Goal: Register for event/course

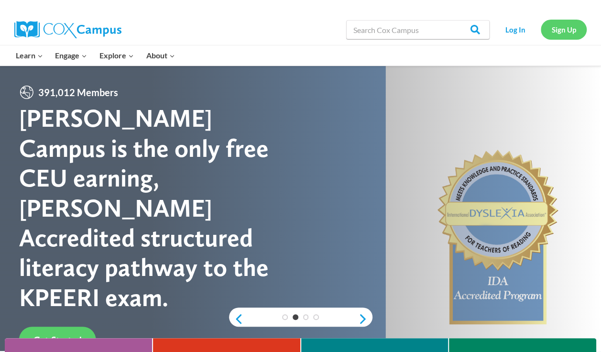
click at [566, 31] on link "Sign Up" at bounding box center [564, 30] width 46 height 20
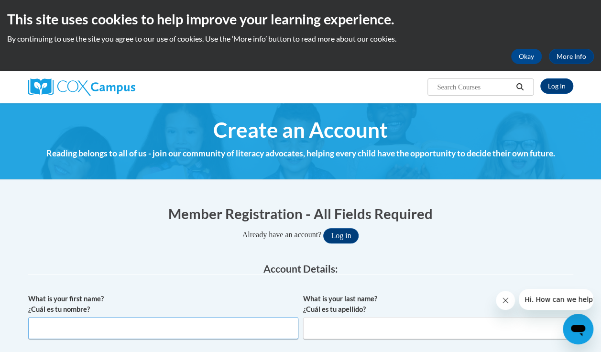
click at [246, 325] on input "What is your first name? ¿Cuál es tu nombre?" at bounding box center [163, 328] width 270 height 22
type input "Kiersten"
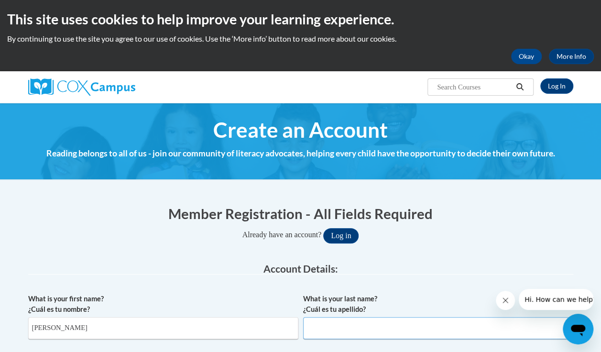
click at [369, 328] on input "What is your last name? ¿Cuál es tu apellido?" at bounding box center [438, 328] width 270 height 22
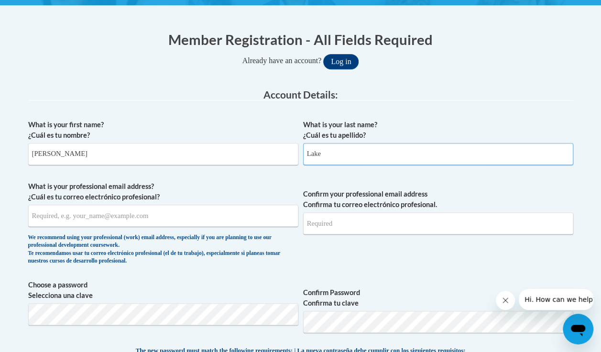
scroll to position [189, 0]
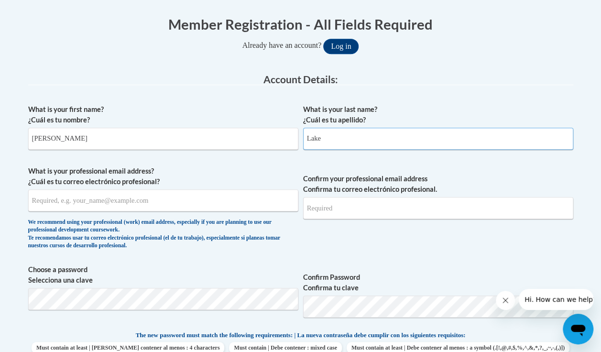
type input "Lake"
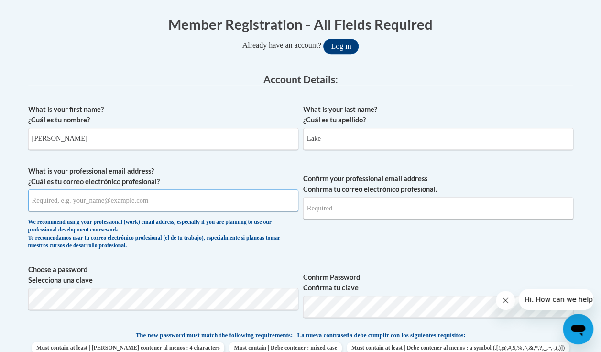
click at [175, 197] on input "What is your professional email address? ¿Cuál es tu correo electrónico profesi…" at bounding box center [163, 200] width 270 height 22
type input "LakeKierten@gmail.com"
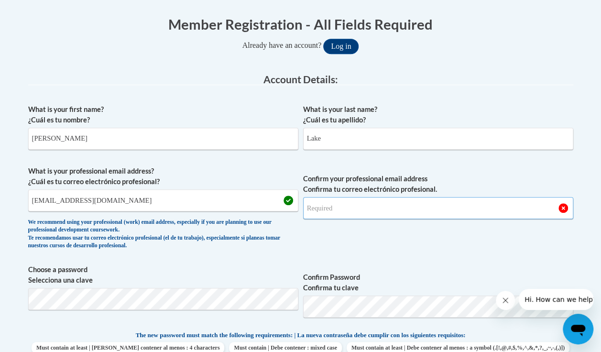
click at [407, 209] on input "Confirm your professional email address Confirma tu correo electrónico profesio…" at bounding box center [438, 208] width 270 height 22
type input "Lakekiersten@gmail.com"
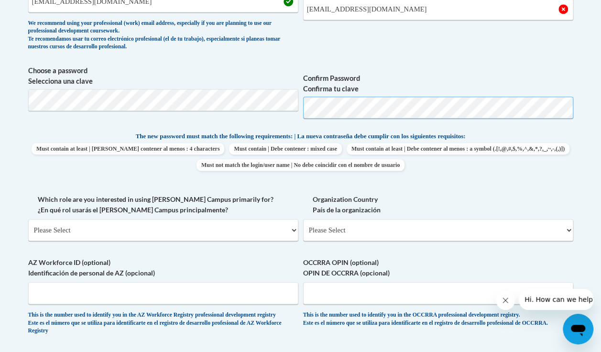
scroll to position [389, 0]
click at [202, 237] on select "Please Select College/University | Colegio/Universidad Community/Nonprofit Part…" at bounding box center [163, 230] width 270 height 22
select select "fbf2d438-af2f-41f8-98f1-81c410e29de3"
click at [28, 219] on select "Please Select College/University | Colegio/Universidad Community/Nonprofit Part…" at bounding box center [163, 230] width 270 height 22
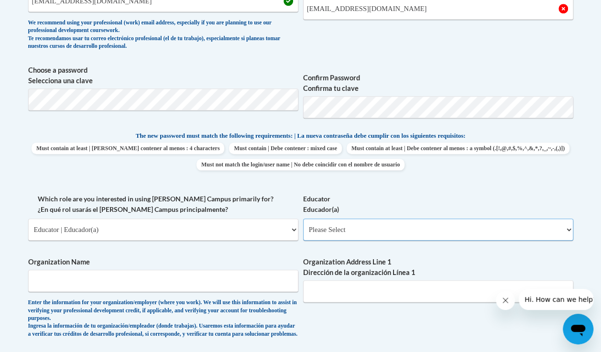
click at [462, 238] on select "Please Select Early Learning/Daycare Teacher/Family Home Care Provider | Maestr…" at bounding box center [438, 230] width 270 height 22
select select "5e2af403-4f2c-4e49-a02f-103e55d7b75b"
click at [303, 219] on select "Please Select Early Learning/Daycare Teacher/Family Home Care Provider | Maestr…" at bounding box center [438, 230] width 270 height 22
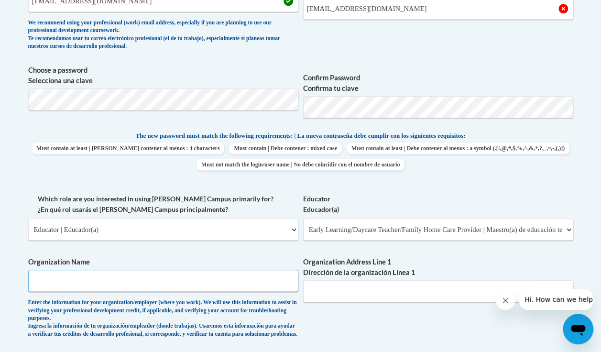
click at [177, 282] on input "Organization Name" at bounding box center [163, 281] width 270 height 22
type input "Creative Kids Learning Center"
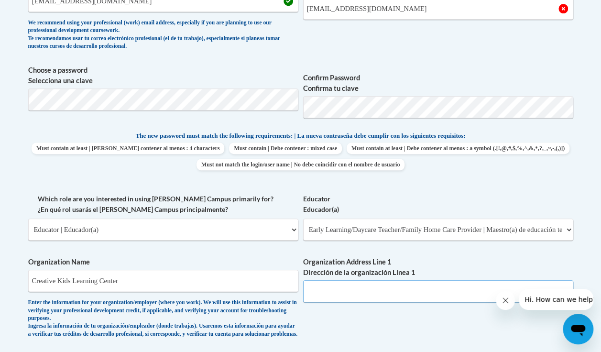
click at [398, 293] on input "Organization Address Line 1 Dirección de la organización Línea 1" at bounding box center [438, 291] width 270 height 22
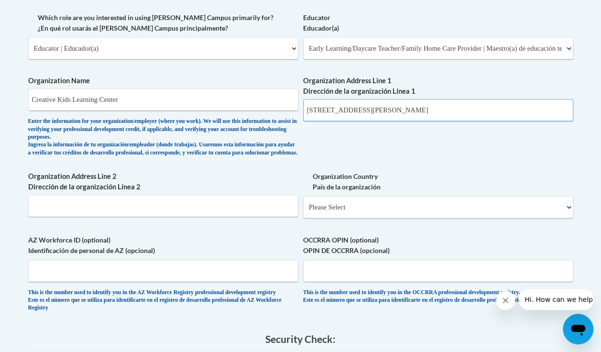
scroll to position [571, 0]
type input "420 N Cromley Road, Brooklet Ga, 30415"
click at [483, 225] on div "Organization Country País de la organización Please Select United States | Esta…" at bounding box center [438, 198] width 270 height 54
click at [471, 206] on select "Please Select United States | Estados Unidos Outside of the United States | Fue…" at bounding box center [438, 207] width 270 height 22
select select "ad49bcad-a171-4b2e-b99c-48b446064914"
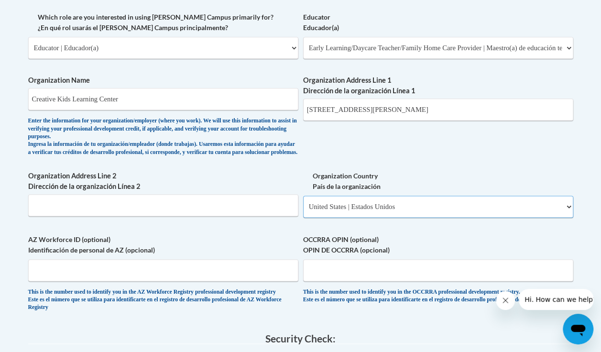
click at [303, 203] on select "Please Select United States | Estados Unidos Outside of the United States | Fue…" at bounding box center [438, 207] width 270 height 22
select select
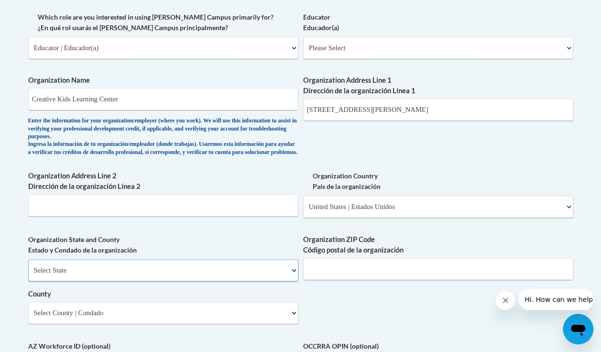
click at [265, 281] on select "Select State Alabama Alaska Arizona Arkansas California Colorado Connecticut De…" at bounding box center [163, 270] width 270 height 22
select select "Georgia"
click at [28, 266] on select "Select State Alabama Alaska Arizona Arkansas California Colorado Connecticut De…" at bounding box center [163, 270] width 270 height 22
click at [415, 274] on input "Organization ZIP Code Código postal de la organización" at bounding box center [438, 269] width 270 height 22
click at [140, 319] on select "Select County Appling Atkinson Bacon Baker Baldwin Banks Barrow Bartow Ben Hill…" at bounding box center [163, 313] width 270 height 22
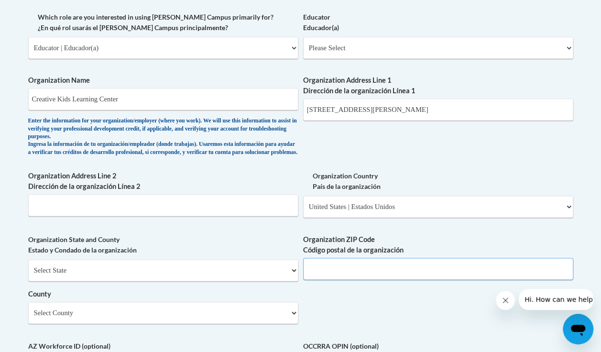
click at [410, 280] on input "Organization ZIP Code Código postal de la organización" at bounding box center [438, 269] width 270 height 22
click at [311, 275] on input "Organization ZIP Code Código postal de la organización" at bounding box center [438, 269] width 270 height 22
click at [318, 273] on input "Organization ZIP Code Código postal de la organización" at bounding box center [438, 269] width 270 height 22
type input "30415"
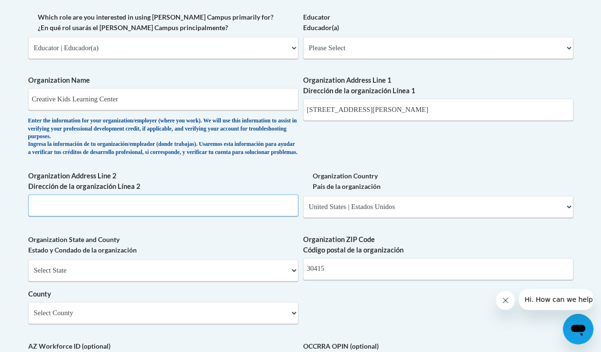
click at [202, 216] on input "Organization Address Line 2 Dirección de la organización Línea 2" at bounding box center [163, 205] width 270 height 22
type input "Brooklet"
click at [473, 119] on input "420 N Cromley Road, Brooklet Ga, 30415" at bounding box center [438, 110] width 270 height 22
click at [465, 101] on input "420 N Cromley Road, Brooklet Ga, 30415" at bounding box center [438, 110] width 270 height 22
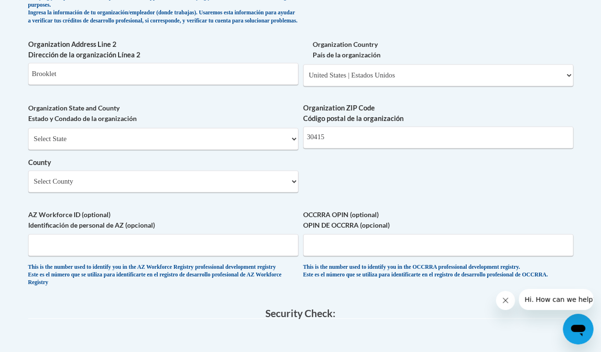
scroll to position [702, 0]
type input "420 N Cromley Road"
click at [296, 188] on select "Select County Appling Atkinson Bacon Baker Baldwin Banks Barrow Bartow Ben Hill…" at bounding box center [163, 181] width 270 height 22
select select "Bulloch"
click at [28, 177] on select "Select County Appling Atkinson Bacon Baker Baldwin Banks Barrow Bartow Ben Hill…" at bounding box center [163, 181] width 270 height 22
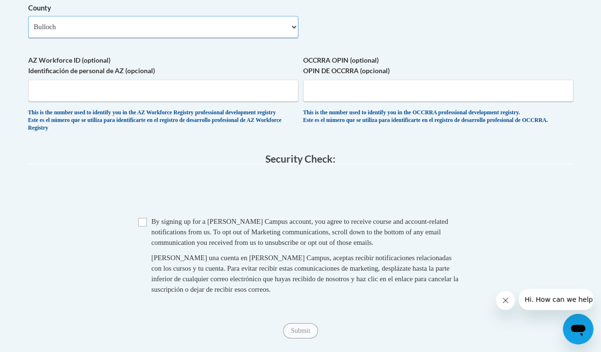
scroll to position [858, 0]
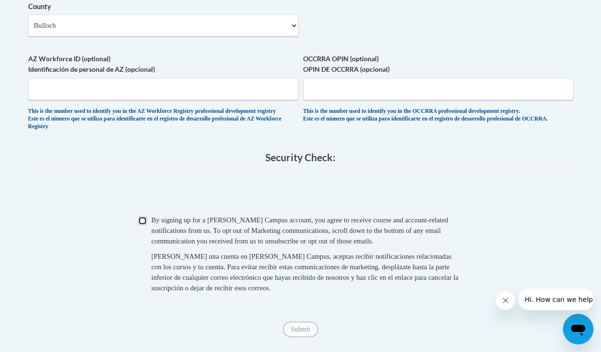
click at [143, 225] on input "Checkbox" at bounding box center [142, 220] width 9 height 9
checkbox input "true"
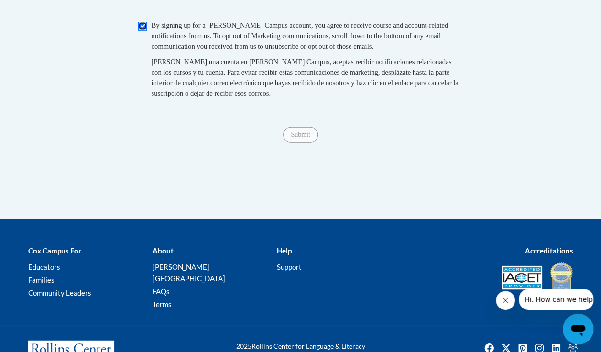
scroll to position [1053, 0]
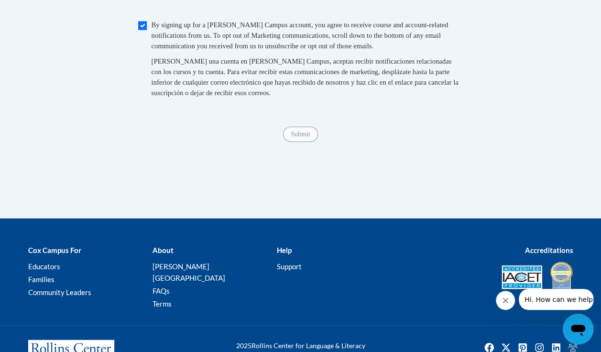
click at [303, 137] on span "Submit" at bounding box center [300, 134] width 34 height 8
click at [305, 137] on span "Submit" at bounding box center [300, 134] width 34 height 8
click at [306, 142] on div "Submit Submit" at bounding box center [300, 134] width 545 height 15
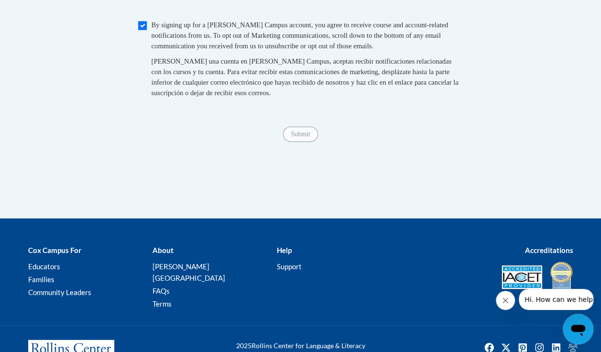
click at [309, 137] on span "Submit" at bounding box center [300, 134] width 34 height 8
click at [307, 142] on div "Submit Submit" at bounding box center [300, 134] width 545 height 15
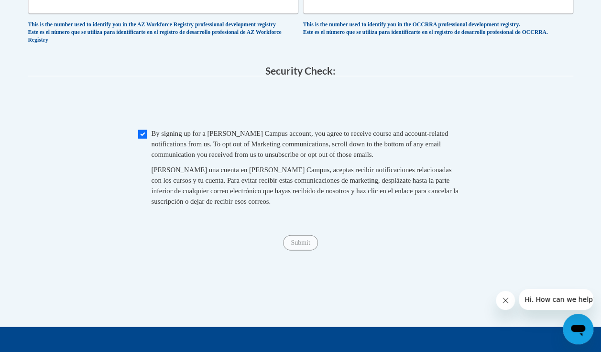
scroll to position [946, 0]
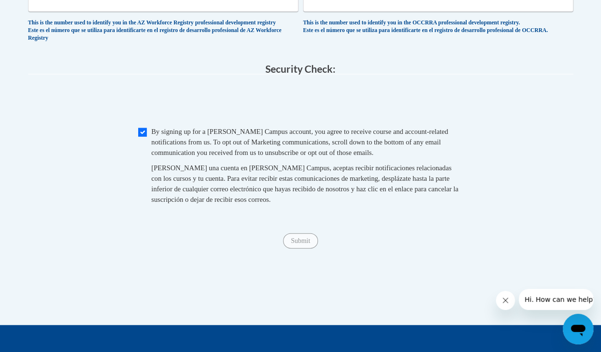
click at [301, 244] on span "Submit" at bounding box center [300, 240] width 34 height 8
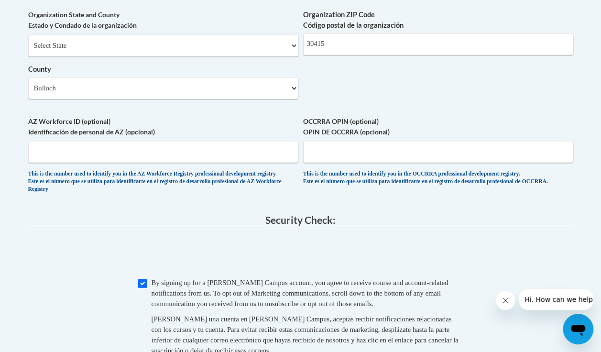
scroll to position [795, 0]
click at [185, 160] on input "AZ Workforce ID (optional) Identificación de personal de AZ (opcional)" at bounding box center [163, 152] width 270 height 22
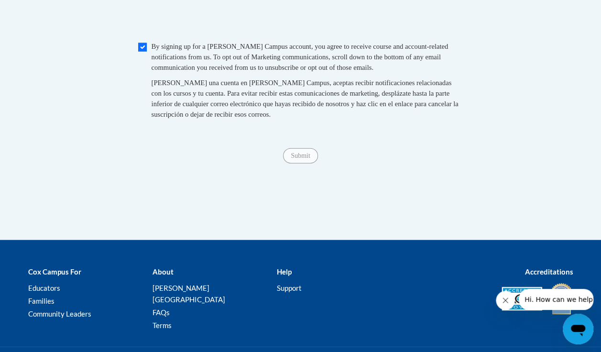
scroll to position [1035, 0]
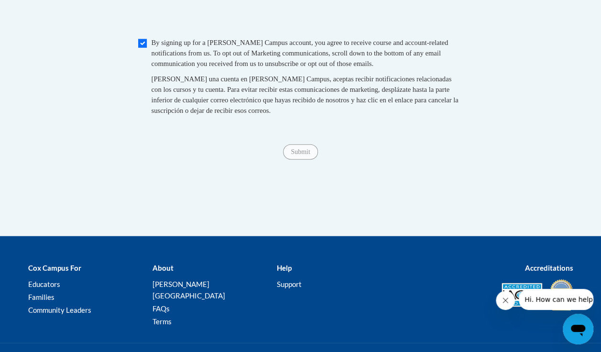
click at [301, 155] on span "Submit" at bounding box center [300, 151] width 34 height 8
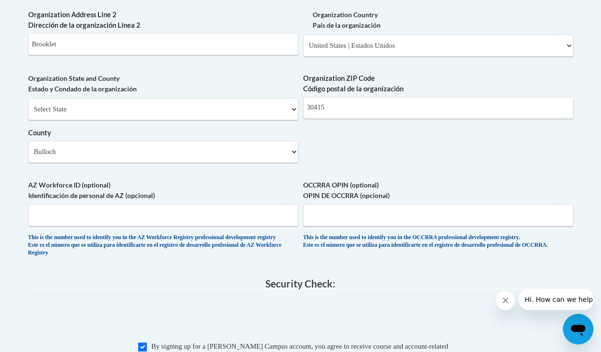
scroll to position [728, 0]
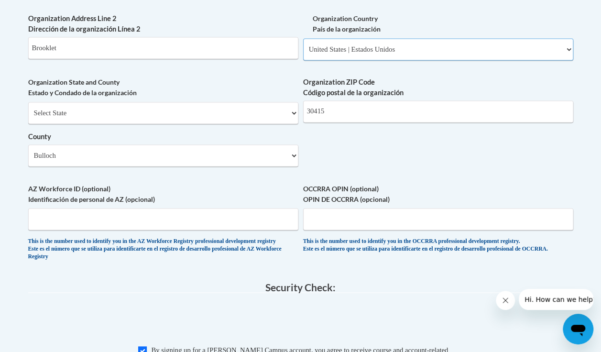
click at [517, 60] on select "Please Select United States | Estados Unidos Outside of the United States | Fue…" at bounding box center [438, 49] width 270 height 22
click at [303, 46] on select "Please Select United States | Estados Unidos Outside of the United States | Fue…" at bounding box center [438, 49] width 270 height 22
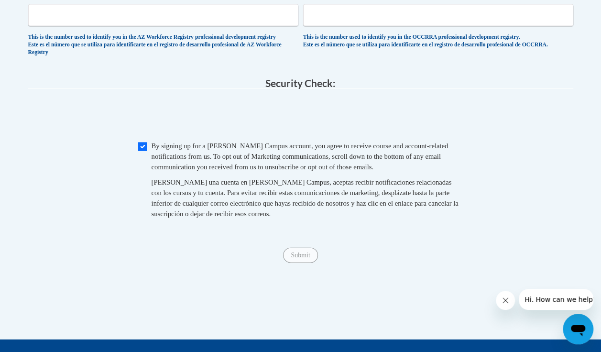
scroll to position [940, 0]
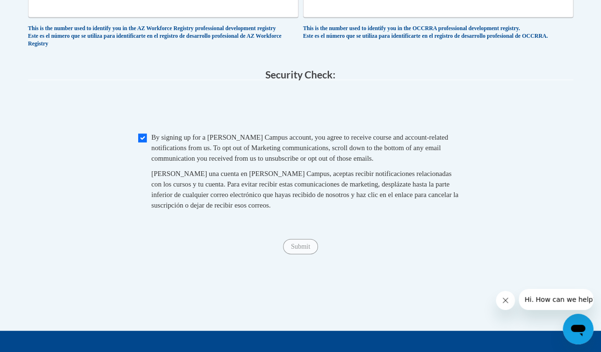
click at [314, 254] on div "Submit Submit" at bounding box center [300, 246] width 545 height 15
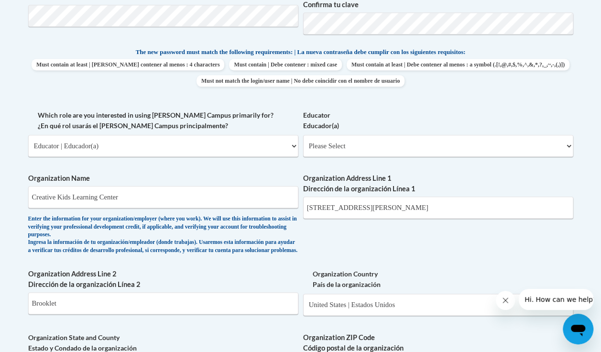
scroll to position [471, 0]
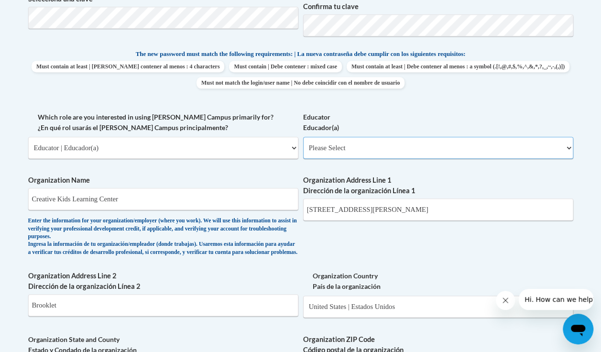
click at [527, 155] on select "Please Select Early Learning/Daycare Teacher/Family Home Care Provider | Maestr…" at bounding box center [438, 148] width 270 height 22
select select "11a86997-7122-4e2e-80c7-11975180ece4"
click at [303, 137] on select "Please Select Early Learning/Daycare Teacher/Family Home Care Provider | Maestr…" at bounding box center [438, 148] width 270 height 22
select select "null"
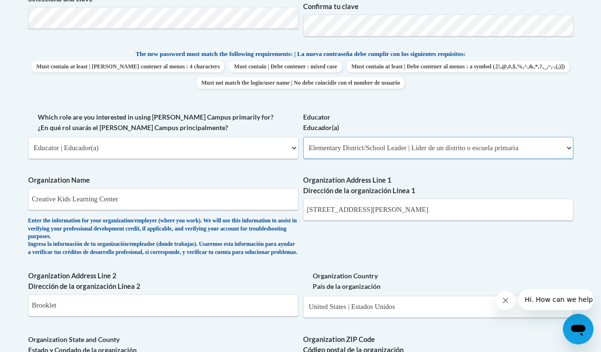
click at [493, 156] on select "Please Select Early Learning/Daycare Teacher/Family Home Care Provider | Maestr…" at bounding box center [438, 148] width 270 height 22
select select "5e2af403-4f2c-4e49-a02f-103e55d7b75b"
click at [303, 137] on select "Please Select Early Learning/Daycare Teacher/Family Home Care Provider | Maestr…" at bounding box center [438, 148] width 270 height 22
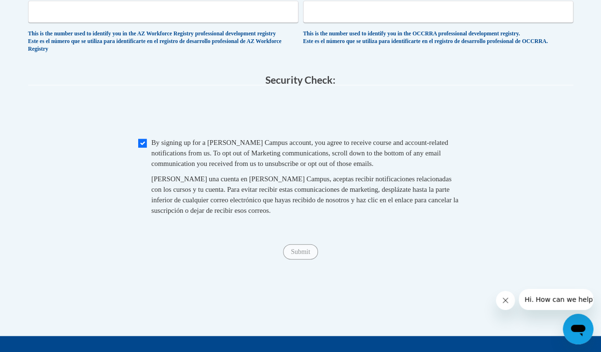
scroll to position [942, 0]
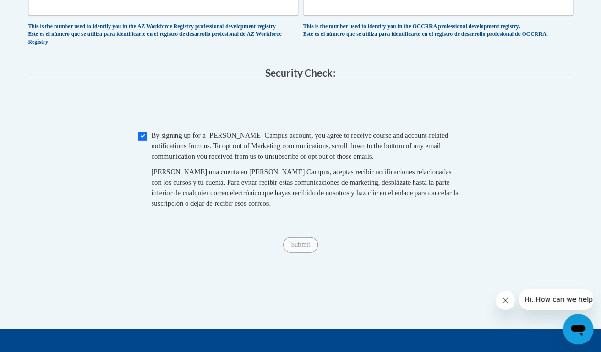
click at [308, 248] on span "Submit" at bounding box center [300, 244] width 34 height 8
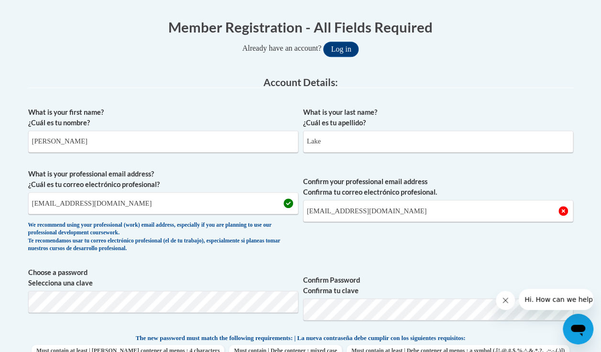
scroll to position [187, 0]
click at [324, 212] on input "Lakekiersten@gmail.com" at bounding box center [438, 211] width 270 height 22
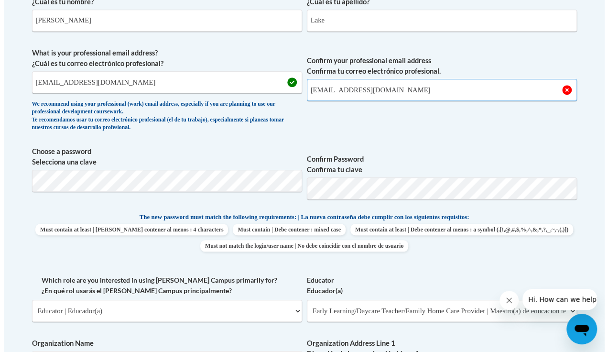
scroll to position [308, 0]
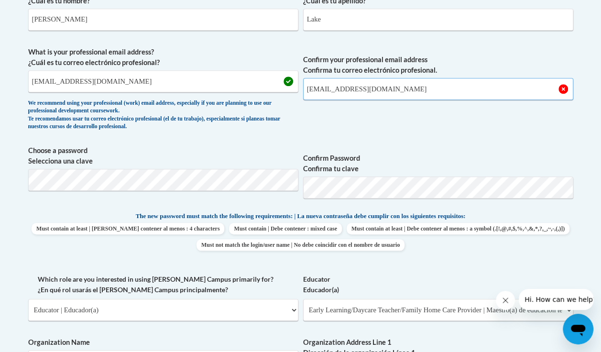
type input "LakeKiersten@gmail.com"
click at [338, 125] on span "Confirm your professional email address Confirma tu correo electrónico profesio…" at bounding box center [438, 91] width 270 height 88
click at [444, 72] on label "Confirm your professional email address Confirma tu correo electrónico profesio…" at bounding box center [438, 65] width 270 height 21
click at [444, 78] on input "LakeKiersten@gmail.com" at bounding box center [438, 89] width 270 height 22
click at [442, 91] on input "LakeKiersten@gmail.com" at bounding box center [438, 89] width 270 height 22
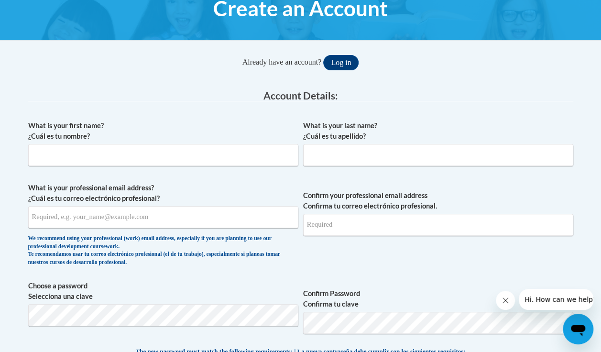
scroll to position [124, 0]
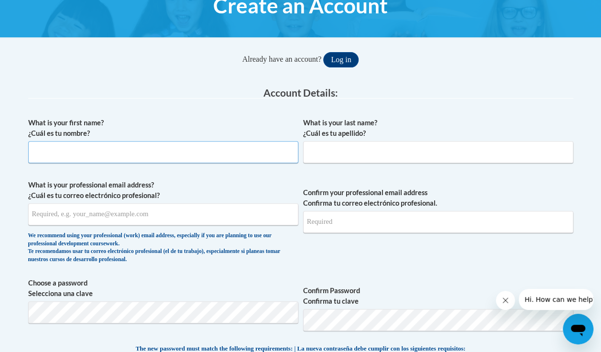
click at [63, 153] on input "What is your first name? ¿Cuál es tu nombre?" at bounding box center [163, 152] width 270 height 22
type input "Kiersten"
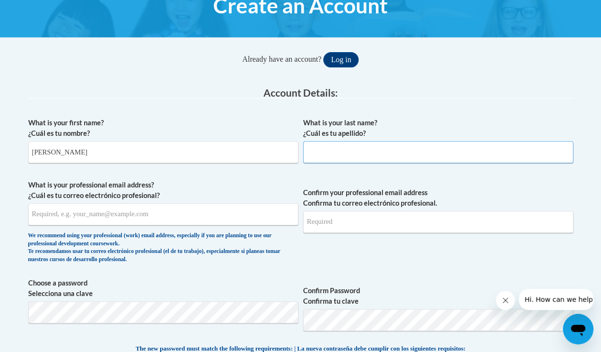
type input "Lake"
type input "LakeKierten@gmail.com"
type input "LakeKiersten@gmail.com"
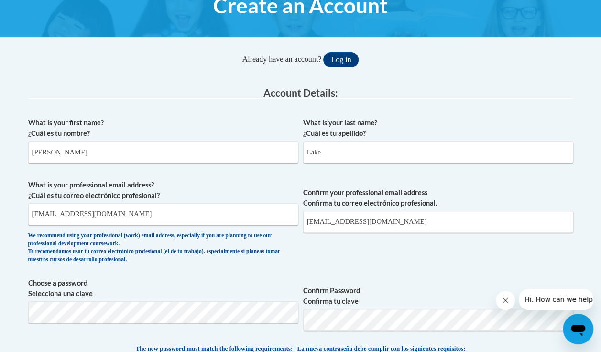
select select "ad49bcad-a171-4b2e-b99c-48b446064914"
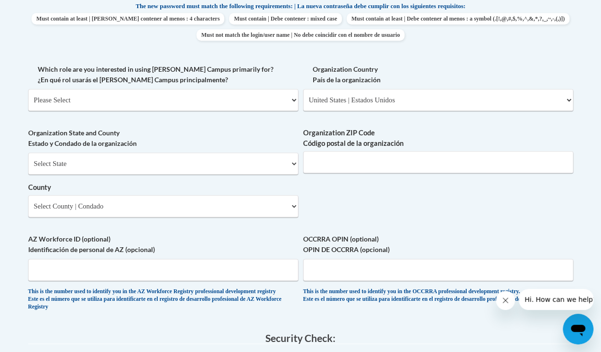
scroll to position [467, 0]
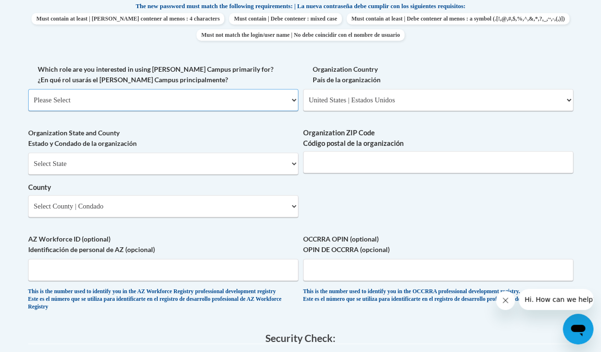
click at [252, 92] on select "Please Select College/University | Colegio/Universidad Community/Nonprofit Part…" at bounding box center [163, 100] width 270 height 22
select select "fbf2d438-af2f-41f8-98f1-81c410e29de3"
click at [28, 89] on select "Please Select College/University | Colegio/Universidad Community/Nonprofit Part…" at bounding box center [163, 100] width 270 height 22
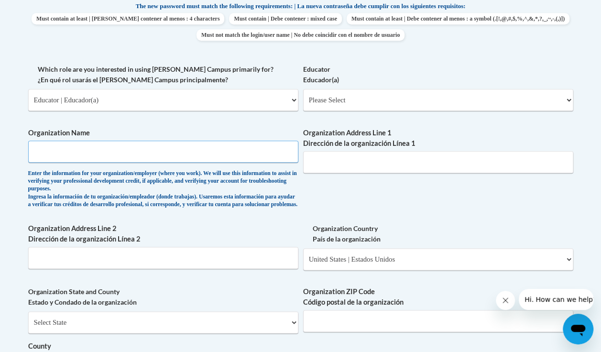
click at [47, 150] on input "Organization Name" at bounding box center [163, 152] width 270 height 22
type input "Creative Kids Learning Center"
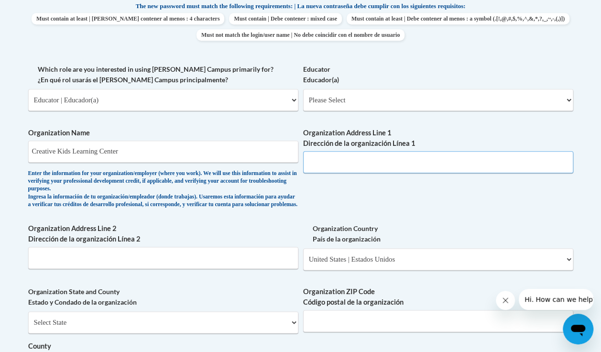
type input "420 N Cromley Road"
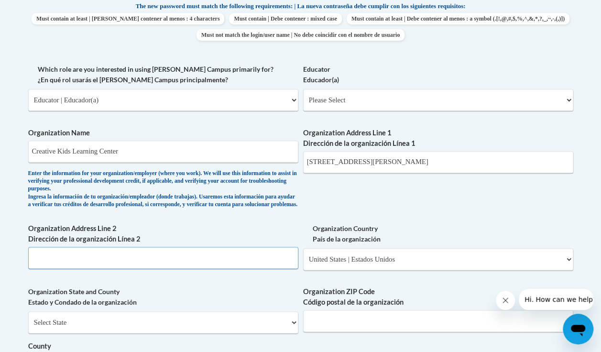
type input "Brooklet"
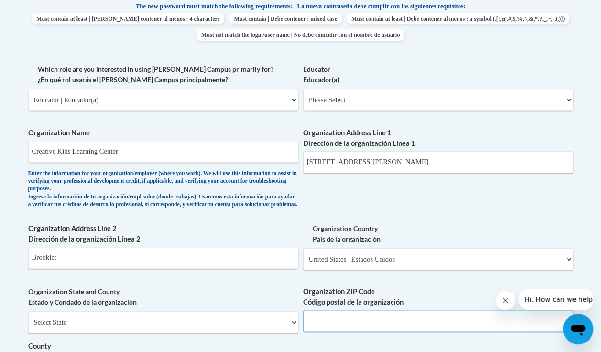
type input "30415"
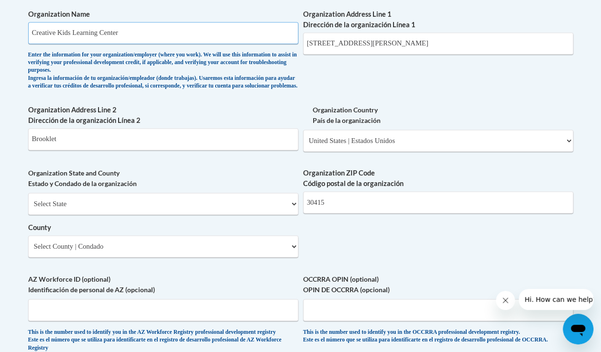
scroll to position [588, 0]
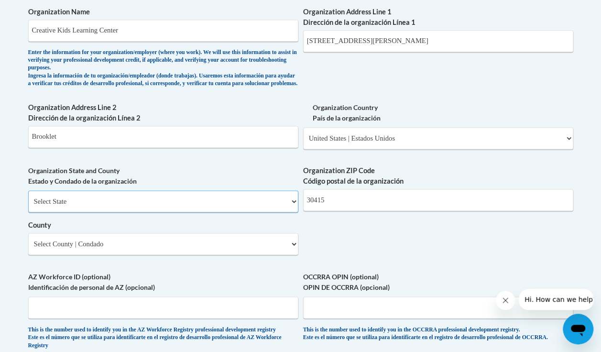
click at [43, 212] on select "Select State Alabama Alaska Arizona Arkansas California Colorado Connecticut De…" at bounding box center [163, 201] width 270 height 22
select select "Georgia"
click at [28, 198] on select "Select State Alabama Alaska Arizona Arkansas California Colorado Connecticut De…" at bounding box center [163, 201] width 270 height 22
click at [43, 250] on select "Select County Appling Atkinson Bacon Baker Baldwin Banks Barrow Bartow Ben Hill…" at bounding box center [163, 244] width 270 height 22
select select "Bulloch"
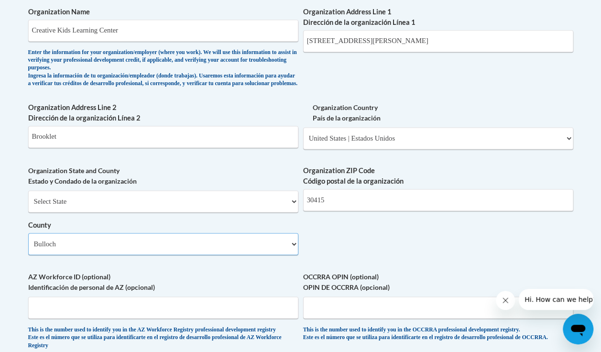
click at [28, 240] on select "Select County Appling Atkinson Bacon Baker Baldwin Banks Barrow Bartow Ben Hill…" at bounding box center [163, 244] width 270 height 22
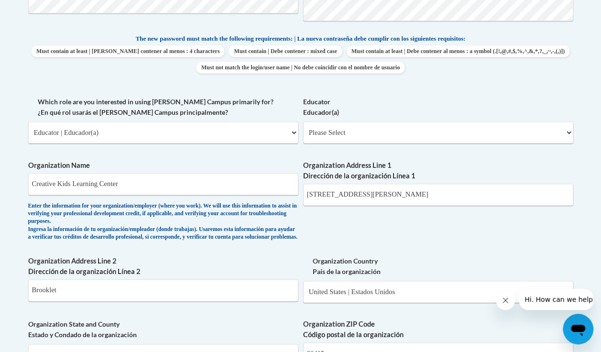
scroll to position [434, 0]
click at [495, 142] on select "Please Select Early Learning/Daycare Teacher/Family Home Care Provider | Maestr…" at bounding box center [438, 133] width 270 height 22
select select "5e2af403-4f2c-4e49-a02f-103e55d7b75b"
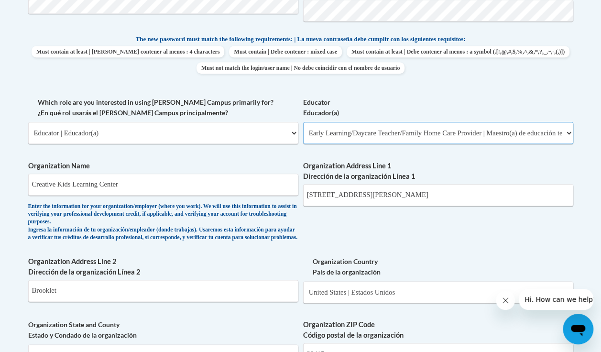
click at [303, 122] on select "Please Select Early Learning/Daycare Teacher/Family Home Care Provider | Maestr…" at bounding box center [438, 133] width 270 height 22
select select "null"
click at [139, 164] on label "Organization Name" at bounding box center [163, 166] width 270 height 11
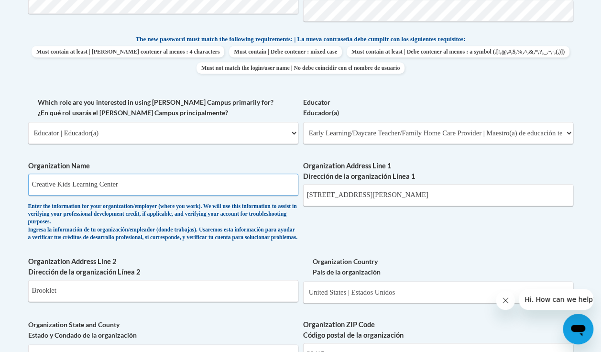
click at [139, 174] on input "Creative Kids Learning Center" at bounding box center [163, 185] width 270 height 22
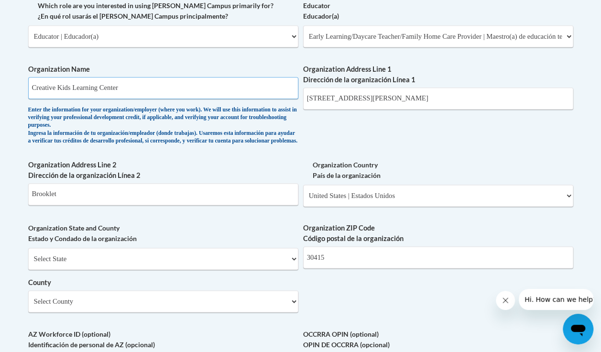
scroll to position [531, 0]
click at [58, 265] on select "Select State Alabama Alaska Arizona Arkansas California Colorado Connecticut De…" at bounding box center [163, 258] width 270 height 22
select select "Georgia"
click at [28, 255] on select "Select State Alabama Alaska Arizona Arkansas California Colorado Connecticut De…" at bounding box center [163, 258] width 270 height 22
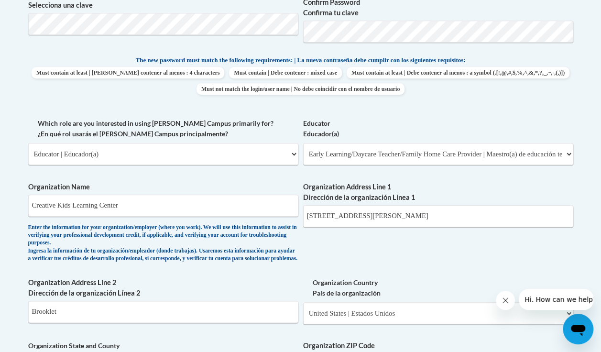
scroll to position [412, 0]
click at [529, 220] on input "420 N Cromley Road" at bounding box center [438, 217] width 270 height 22
type input "420 N Cromley Road"
click at [206, 201] on input "Creative Kids Learning Center" at bounding box center [163, 206] width 270 height 22
type input "Creative Kids Learning Center"
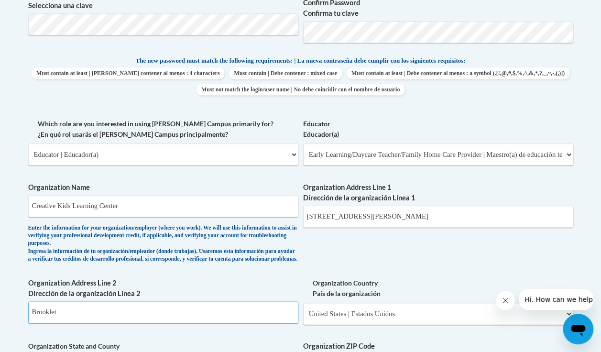
click at [224, 318] on input "Brooklet" at bounding box center [163, 312] width 270 height 22
type input "Brooklet"
click at [442, 316] on select "Please Select United States | Estados Unidos Outside of the United States | Fue…" at bounding box center [438, 314] width 270 height 22
select select
click at [303, 309] on select "Please Select United States | Estados Unidos Outside of the United States | Fue…" at bounding box center [438, 314] width 270 height 22
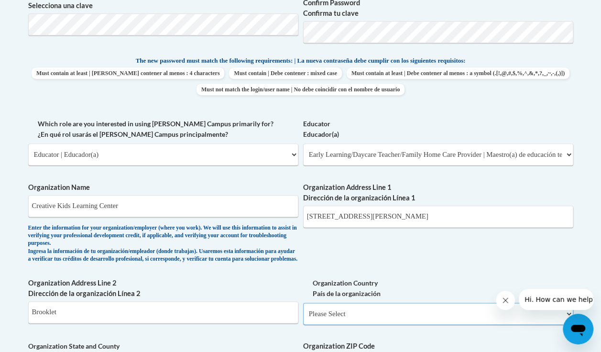
select select
click at [422, 323] on select "Please Select United States | Estados Unidos Outside of the United States | Fue…" at bounding box center [438, 314] width 270 height 22
select select "ad49bcad-a171-4b2e-b99c-48b446064914"
click at [303, 309] on select "Please Select United States | Estados Unidos Outside of the United States | Fue…" at bounding box center [438, 314] width 270 height 22
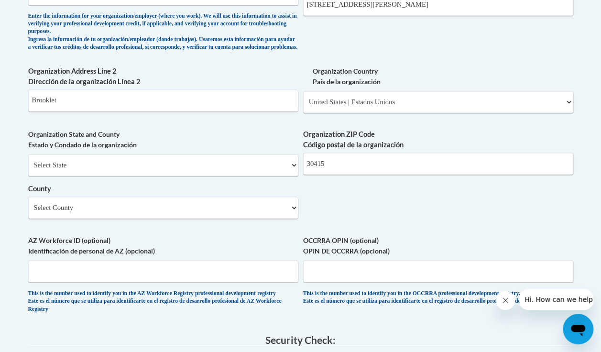
scroll to position [530, 0]
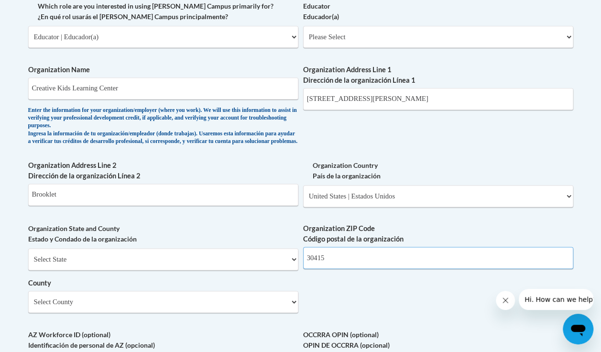
click at [428, 269] on input "30415" at bounding box center [438, 258] width 270 height 22
type input "30415"
click at [468, 110] on div "Organization Address Line 1 Dirección de la organización Línea 1 420 N Cromley …" at bounding box center [438, 91] width 270 height 53
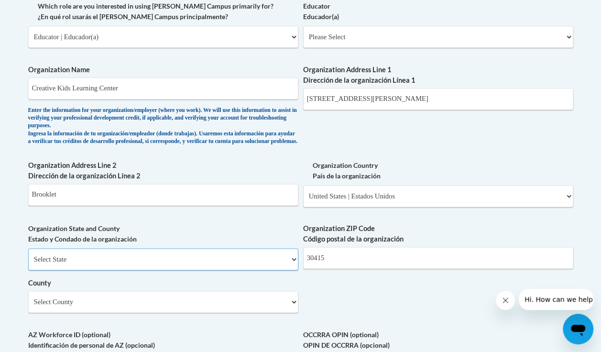
click at [167, 261] on select "Select State Alabama Alaska Arizona Arkansas California Colorado Connecticut De…" at bounding box center [163, 259] width 270 height 22
select select "Georgia"
click at [28, 255] on select "Select State Alabama Alaska Arizona Arkansas California Colorado Connecticut De…" at bounding box center [163, 259] width 270 height 22
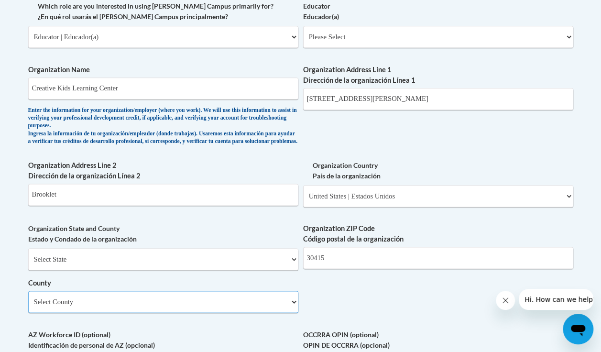
click at [56, 313] on select "Select County Appling Atkinson Bacon Baker Baldwin Banks Barrow Bartow Ben Hill…" at bounding box center [163, 302] width 270 height 22
select select "Bulloch"
click at [28, 298] on select "Select County Appling Atkinson Bacon Baker Baldwin Banks Barrow Bartow Ben Hill…" at bounding box center [163, 302] width 270 height 22
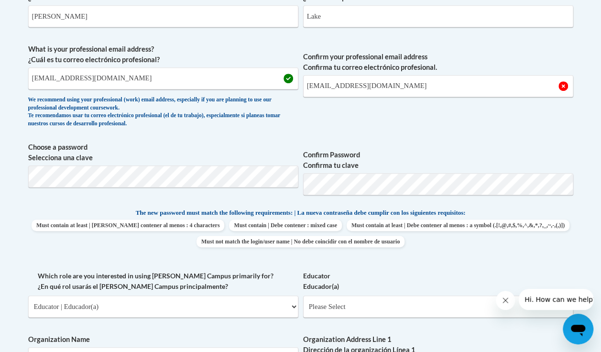
scroll to position [262, 0]
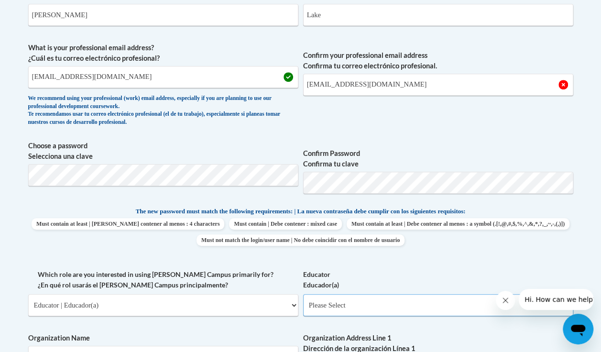
click at [415, 313] on select "Please Select Early Learning/Daycare Teacher/Family Home Care Provider | Maestr…" at bounding box center [438, 305] width 270 height 22
select select "5e2af403-4f2c-4e49-a02f-103e55d7b75b"
click at [303, 294] on select "Please Select Early Learning/Daycare Teacher/Family Home Care Provider | Maestr…" at bounding box center [438, 305] width 270 height 22
select select "null"
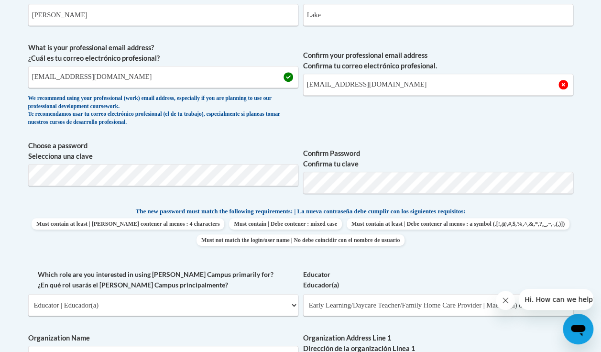
click at [369, 142] on span "Confirm Password Confirma tu clave" at bounding box center [438, 171] width 270 height 61
click at [410, 86] on input "LakeKiersten@gmail.com" at bounding box center [438, 85] width 270 height 22
click at [410, 84] on input "LakeKiersten@gmail.com" at bounding box center [438, 85] width 270 height 22
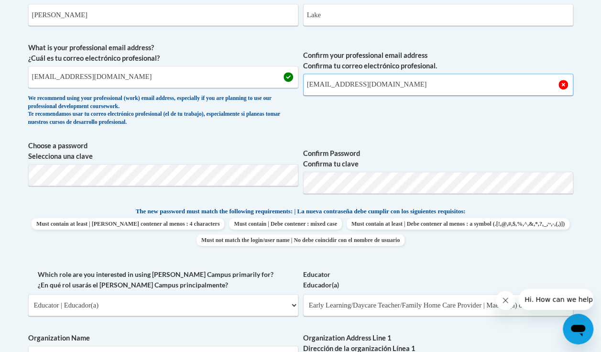
click at [410, 83] on input "LakeKiersten@gmail.com" at bounding box center [438, 85] width 270 height 22
type input "LakeKiersten@gmail.com"
click at [246, 80] on input "LakeKierten@gmail.com" at bounding box center [163, 77] width 270 height 22
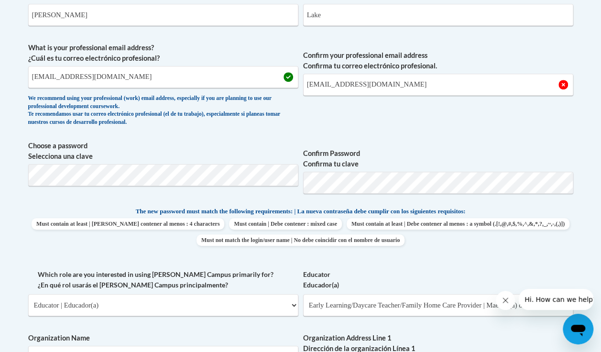
click at [332, 133] on div "What is your first name? ¿Cuál es tu nombre? Kiersten What is your last name? ¿…" at bounding box center [300, 330] width 545 height 709
click at [460, 88] on input "LakeKiersten@gmail.com" at bounding box center [438, 85] width 270 height 22
click at [56, 77] on input "LakeKierten@gmail.com" at bounding box center [163, 77] width 270 height 22
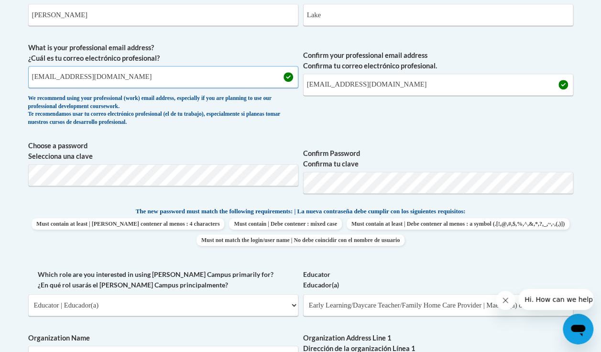
type input "LakeKiersten@gmail.com"
click at [200, 143] on label "Choose a password Selecciona una clave" at bounding box center [163, 151] width 270 height 21
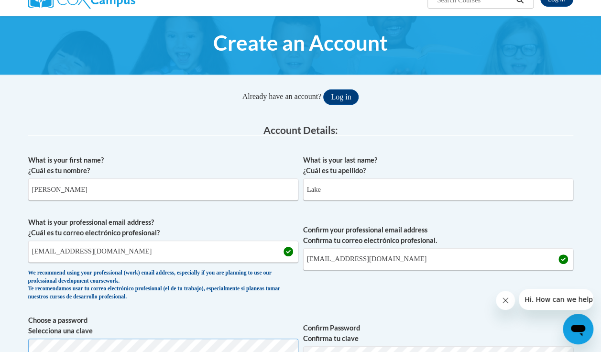
scroll to position [85, 0]
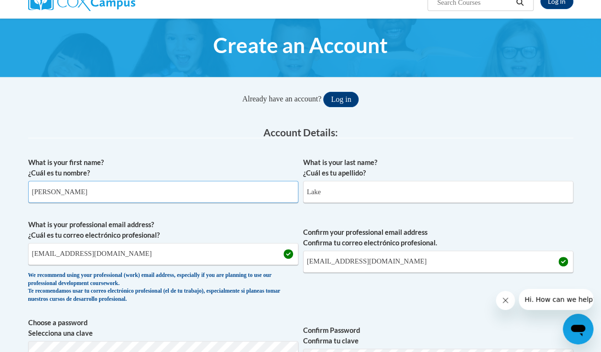
click at [88, 197] on input "Kiersten" at bounding box center [163, 192] width 270 height 22
type input "Kiersten"
click at [380, 193] on input "Lake" at bounding box center [438, 192] width 270 height 22
type input "Lake"
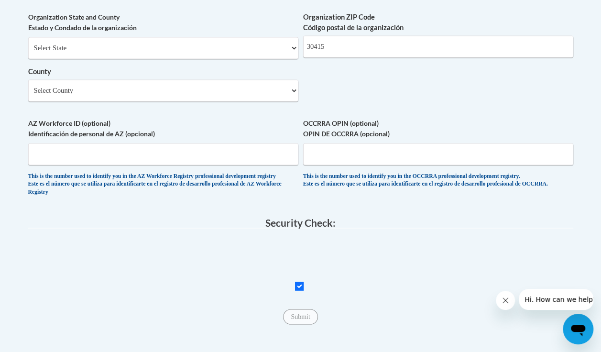
scroll to position [757, 0]
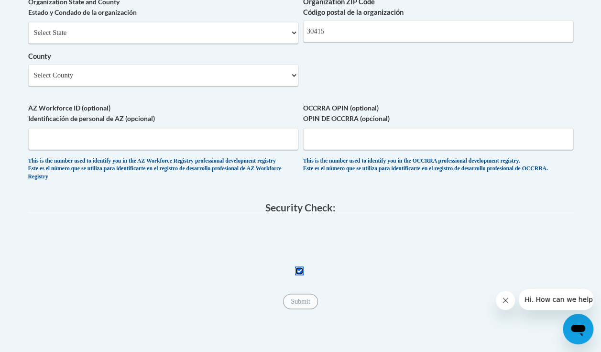
click at [296, 275] on input "Checkbox" at bounding box center [299, 270] width 9 height 9
checkbox input "true"
click at [302, 309] on input "Submit" at bounding box center [300, 301] width 34 height 15
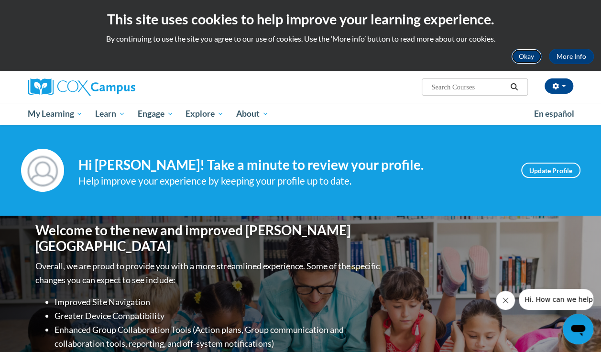
click at [516, 58] on button "Okay" at bounding box center [526, 56] width 31 height 15
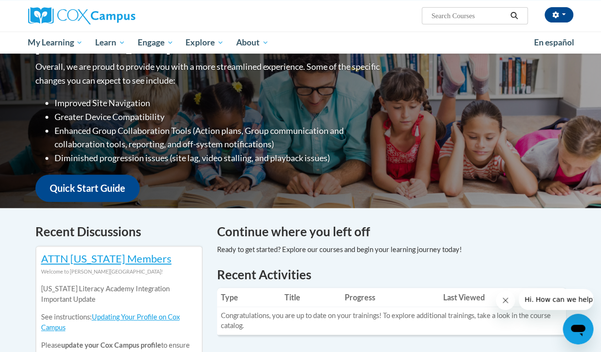
scroll to position [127, 0]
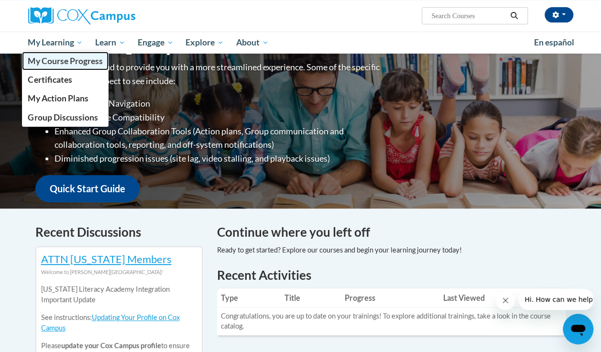
click at [45, 53] on link "My Course Progress" at bounding box center [65, 61] width 87 height 19
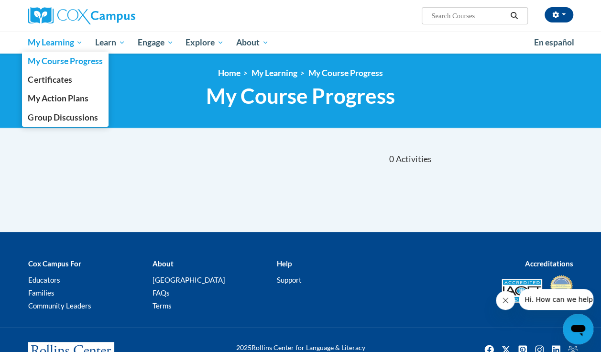
click at [48, 38] on span "My Learning" at bounding box center [55, 42] width 55 height 11
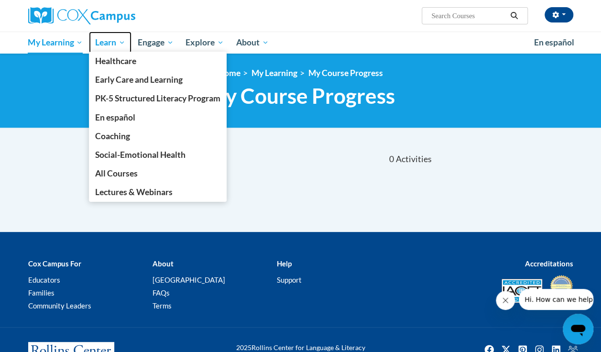
click at [112, 38] on span "Learn" at bounding box center [110, 42] width 30 height 11
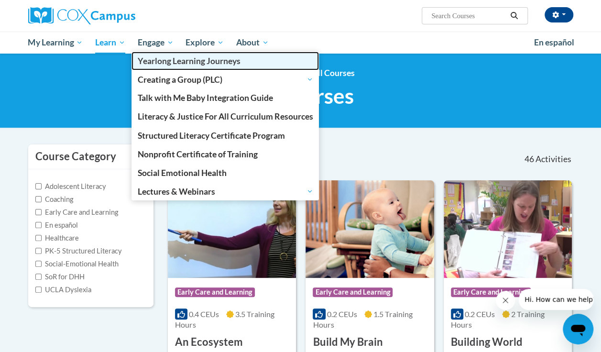
click at [149, 53] on link "Yearlong Learning Journeys" at bounding box center [226, 61] width 188 height 19
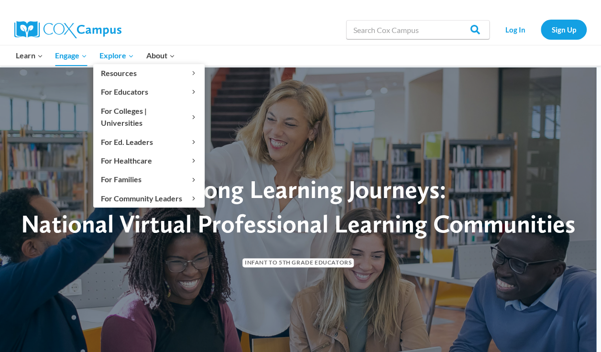
click at [126, 53] on span "Explore Expand" at bounding box center [116, 55] width 34 height 12
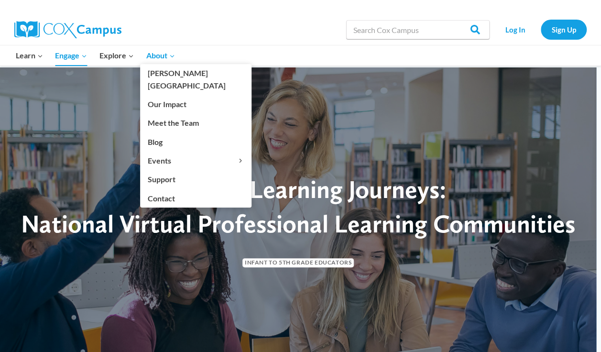
click at [163, 50] on span "About Expand" at bounding box center [160, 55] width 29 height 12
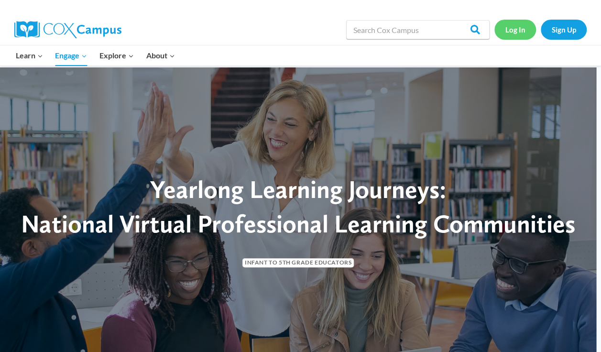
click at [520, 29] on link "Log In" at bounding box center [516, 30] width 42 height 20
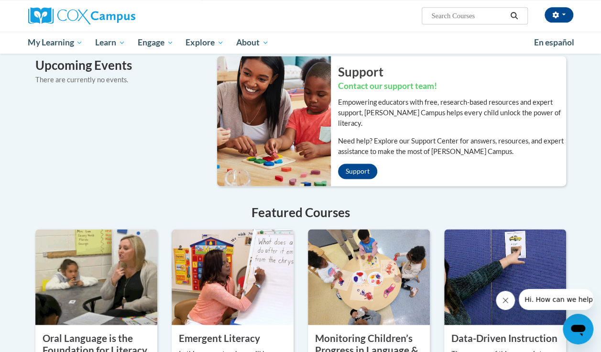
scroll to position [627, 0]
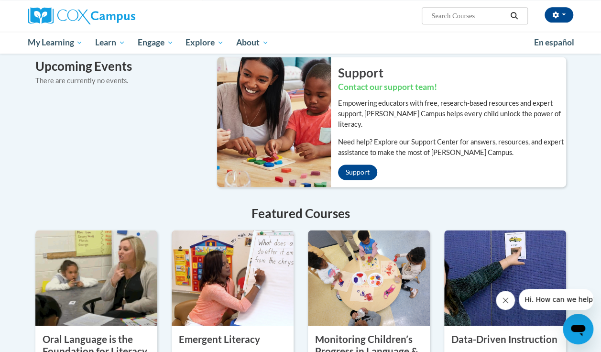
click at [477, 16] on input "Search..." at bounding box center [468, 15] width 77 height 11
type input "early language and literacy"
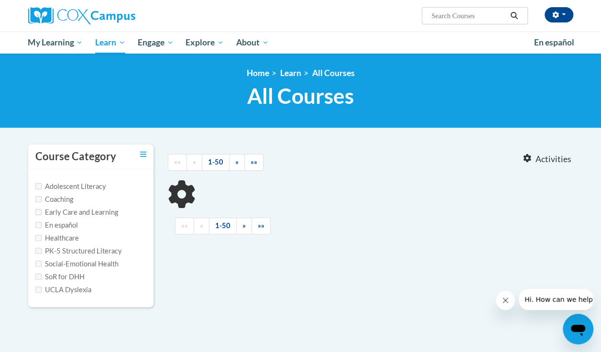
type input "early language and literacy"
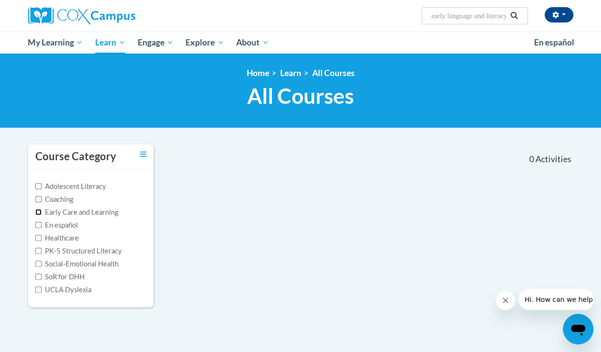
click at [37, 211] on input "Early Care and Learning" at bounding box center [38, 212] width 6 height 6
checkbox input "true"
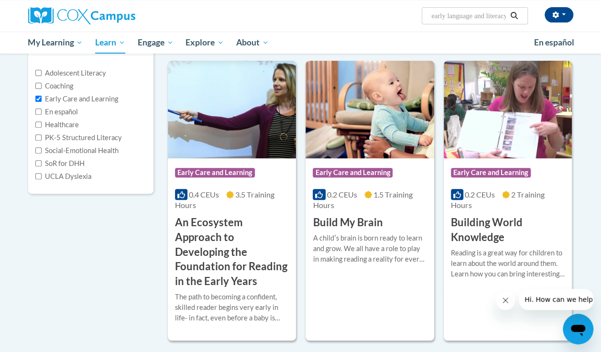
scroll to position [119, 0]
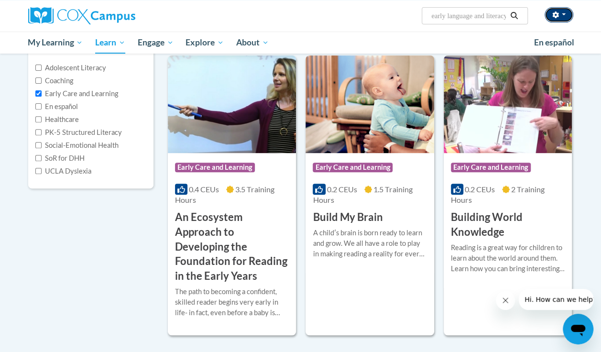
click at [555, 15] on icon "button" at bounding box center [555, 14] width 7 height 7
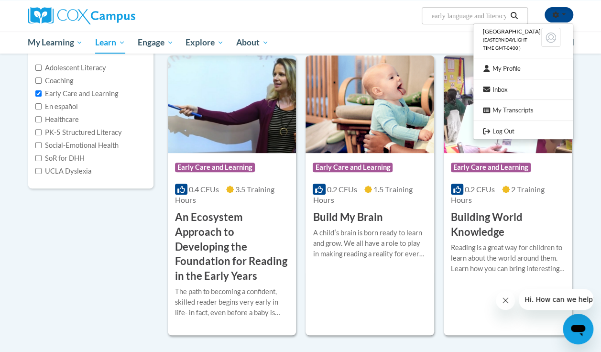
click at [576, 334] on icon "Open messaging window" at bounding box center [578, 328] width 17 height 17
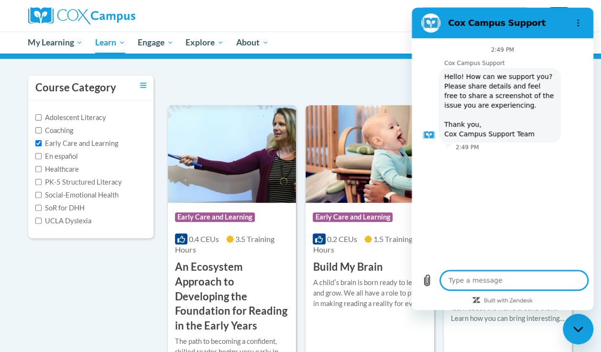
scroll to position [0, 0]
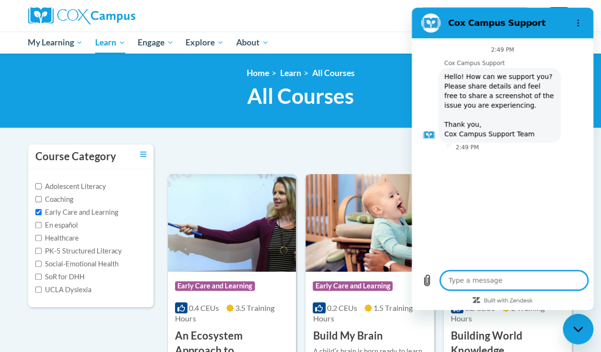
click at [337, 162] on div at bounding box center [388, 155] width 105 height 22
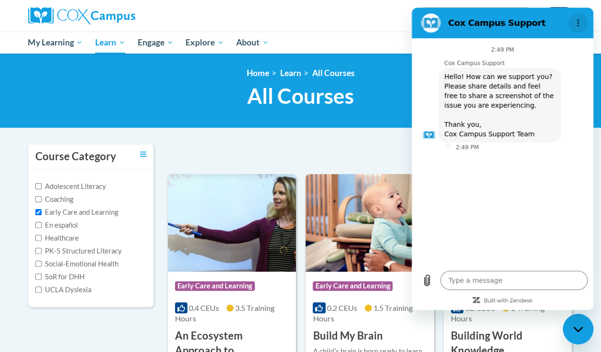
click at [578, 25] on circle "Options menu" at bounding box center [578, 25] width 1 height 1
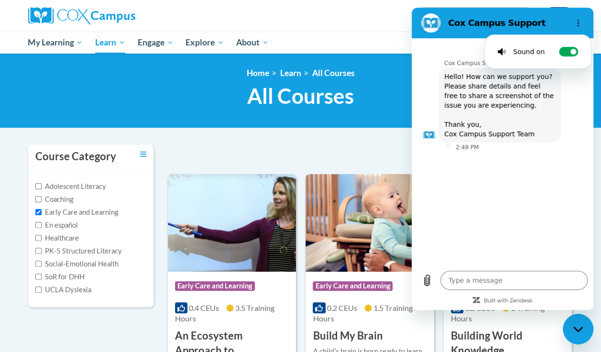
click at [357, 122] on div "<en>Home</en><fr>Accueil</fr><de>Zuhause</de><it>Casa</it><es>Casa</es><pt>Casa…" at bounding box center [300, 91] width 601 height 75
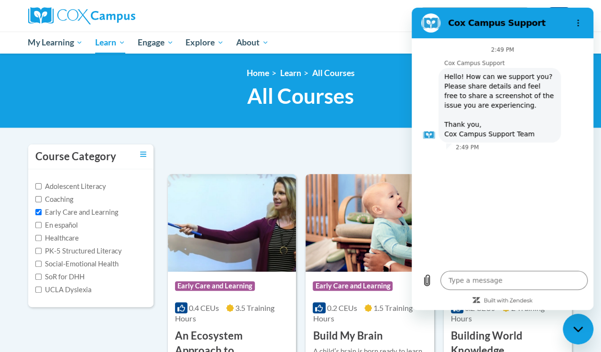
click at [582, 336] on div "Close messaging window" at bounding box center [578, 329] width 29 height 29
type textarea "x"
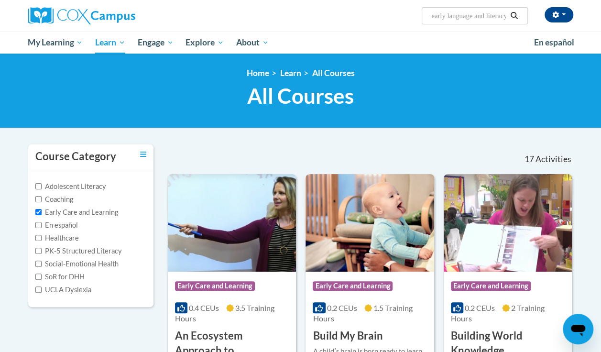
click at [462, 16] on input "early language and literacy" at bounding box center [468, 15] width 77 height 11
click at [342, 74] on link "All Courses" at bounding box center [333, 73] width 43 height 10
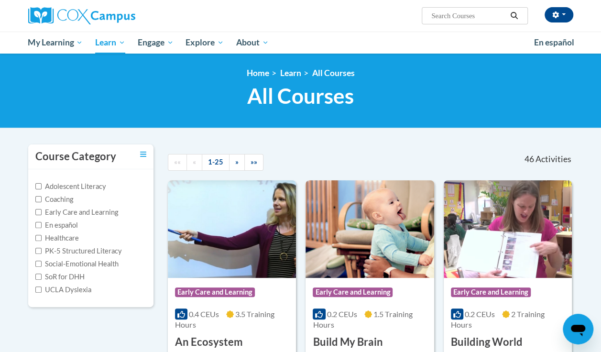
click at [456, 11] on input "Search..." at bounding box center [468, 15] width 77 height 11
type input "transforming storytime"
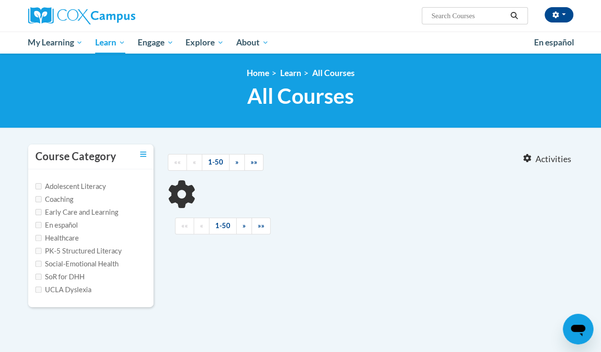
type input "transforming storytime"
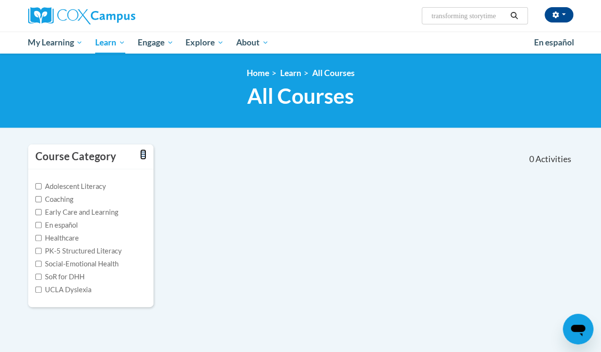
click at [143, 153] on icon "Toggle collapse" at bounding box center [143, 154] width 6 height 7
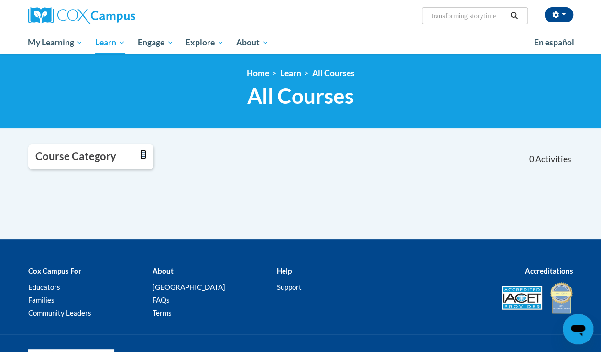
click at [143, 153] on icon "Toggle collapse" at bounding box center [143, 154] width 6 height 7
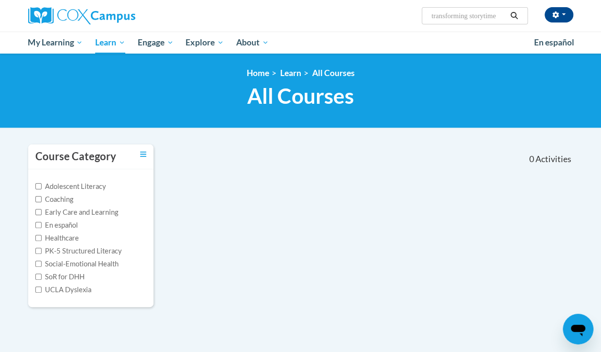
click at [56, 215] on label "Early Care and Learning" at bounding box center [76, 212] width 83 height 11
click at [42, 215] on input "Early Care and Learning" at bounding box center [38, 212] width 6 height 6
checkbox input "true"
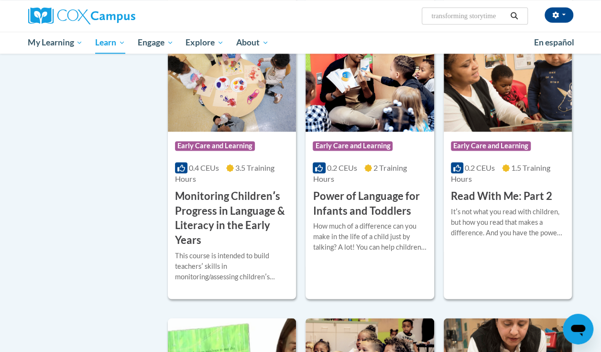
scroll to position [727, 0]
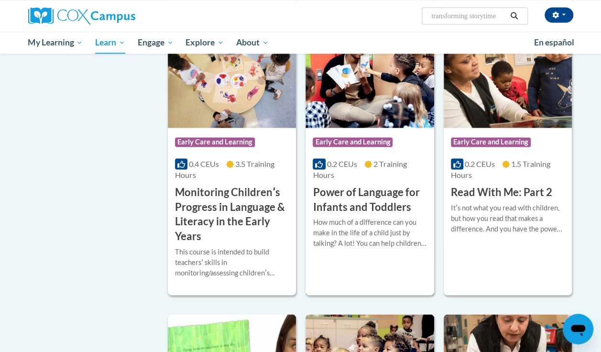
click at [388, 224] on div "How much of a difference can you make in the life of a child just by talking? A…" at bounding box center [370, 233] width 114 height 32
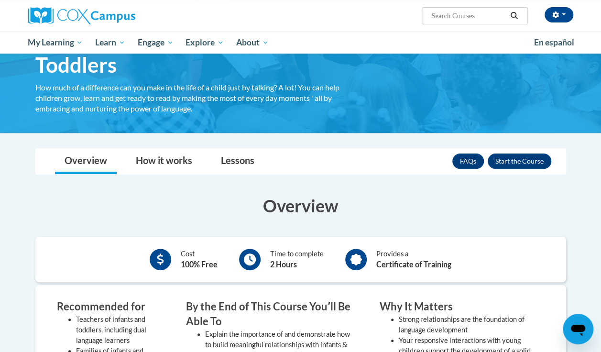
scroll to position [71, 0]
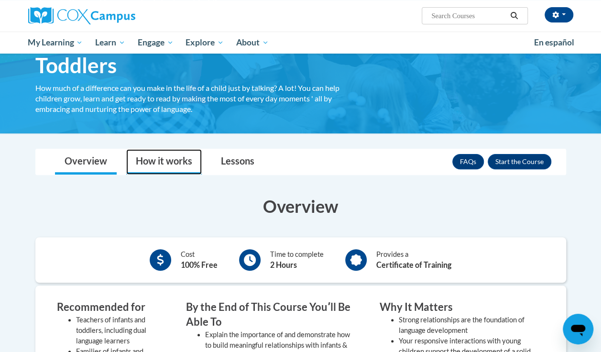
click at [160, 164] on link "How it works" at bounding box center [164, 161] width 76 height 25
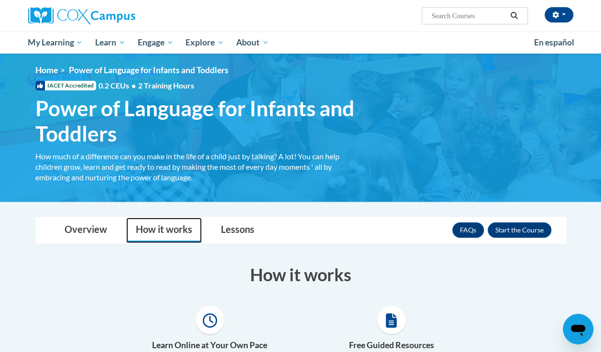
scroll to position [2, 0]
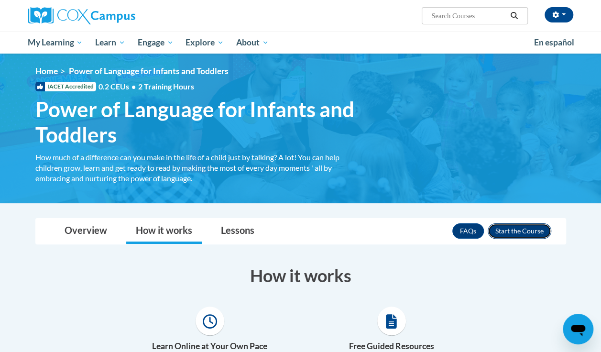
click at [529, 234] on button "Enroll" at bounding box center [520, 230] width 64 height 15
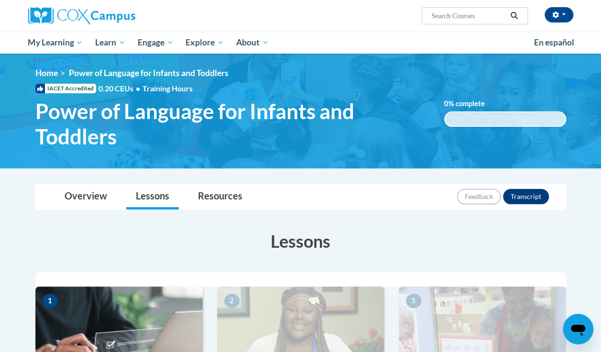
click at [68, 88] on span "IACET Accredited" at bounding box center [65, 89] width 61 height 10
click at [99, 195] on link "Overview" at bounding box center [86, 196] width 62 height 25
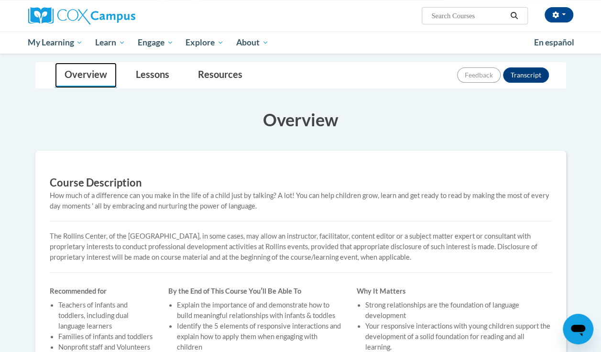
scroll to position [121, 0]
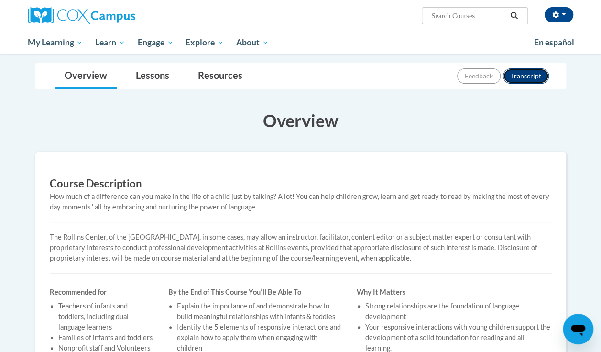
click at [531, 78] on button "Transcript" at bounding box center [526, 75] width 46 height 15
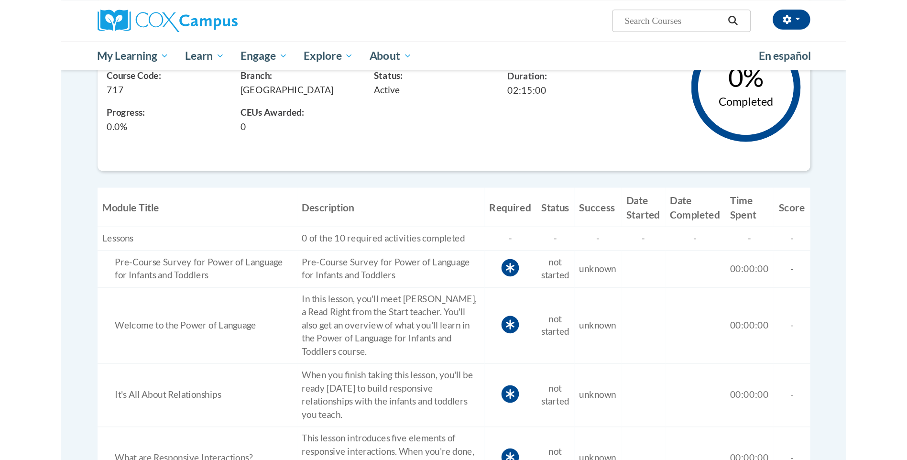
scroll to position [70, 0]
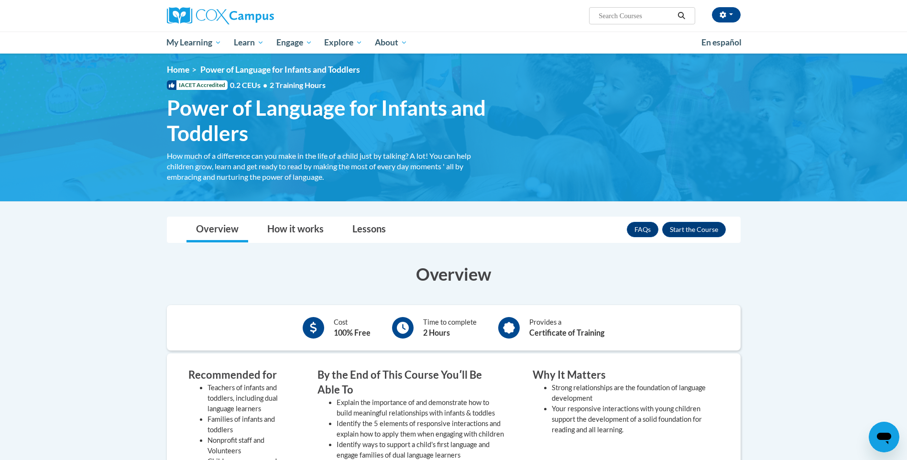
click at [636, 17] on input "Search..." at bounding box center [636, 15] width 77 height 11
type input "child development and health and saftey"
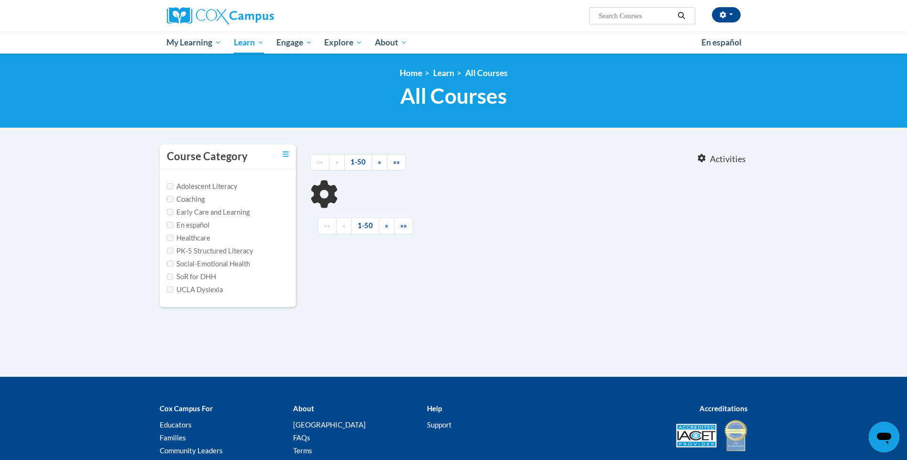
type input "child development and health and saftey"
click at [214, 210] on label "Early Care and Learning" at bounding box center [208, 212] width 83 height 11
click at [173, 210] on input "Early Care and Learning" at bounding box center [170, 212] width 6 height 6
checkbox input "true"
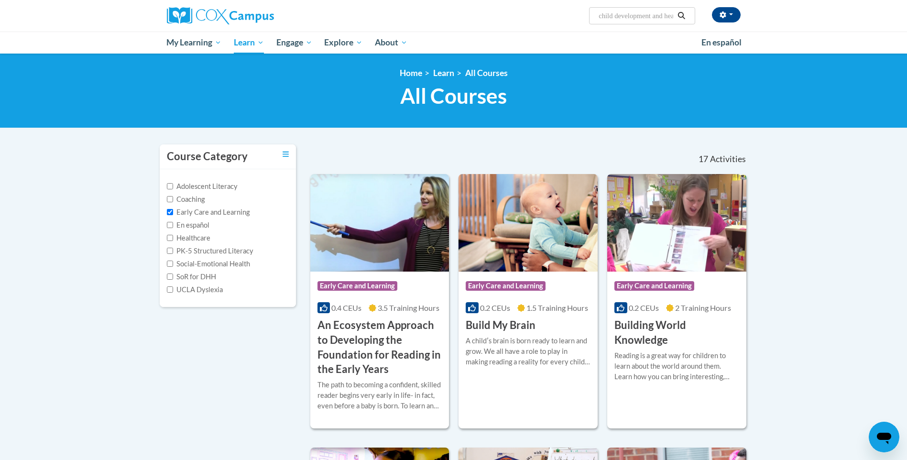
click at [650, 15] on input "child development and health and saftey" at bounding box center [636, 15] width 77 height 11
drag, startPoint x: 667, startPoint y: 14, endPoint x: 522, endPoint y: 31, distance: 145.9
click at [522, 31] on div "Kiersten Lake (Eastern Daylight Time GMT-0400 ) My Profile Inbox My Transcripts…" at bounding box center [454, 16] width 603 height 32
type input "h"
click at [731, 16] on button "button" at bounding box center [726, 14] width 29 height 15
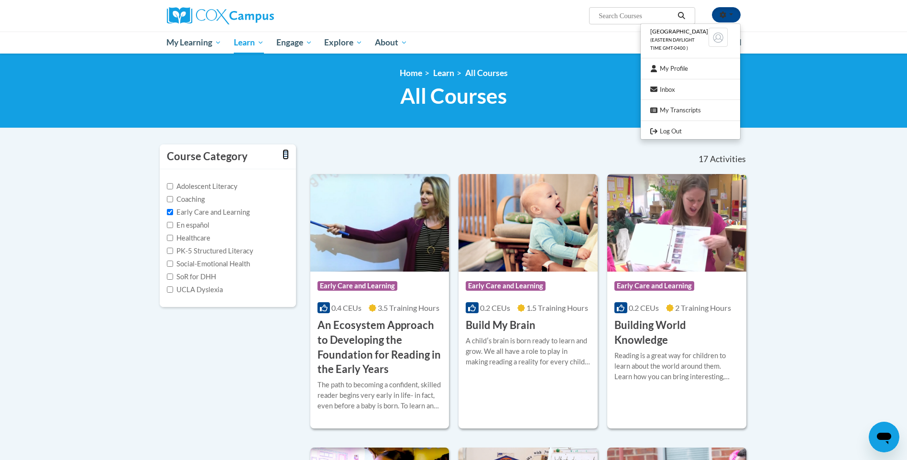
click at [285, 154] on icon "Toggle collapse" at bounding box center [286, 154] width 6 height 7
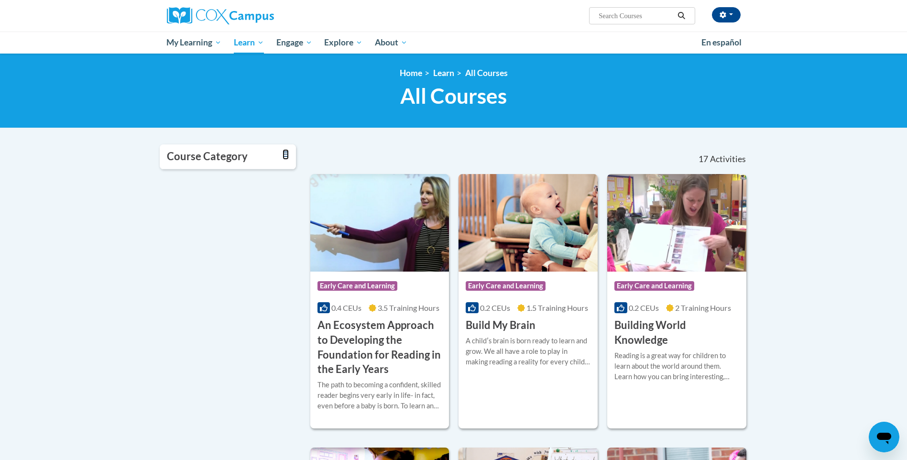
click at [285, 154] on icon "Toggle collapse" at bounding box center [286, 154] width 6 height 7
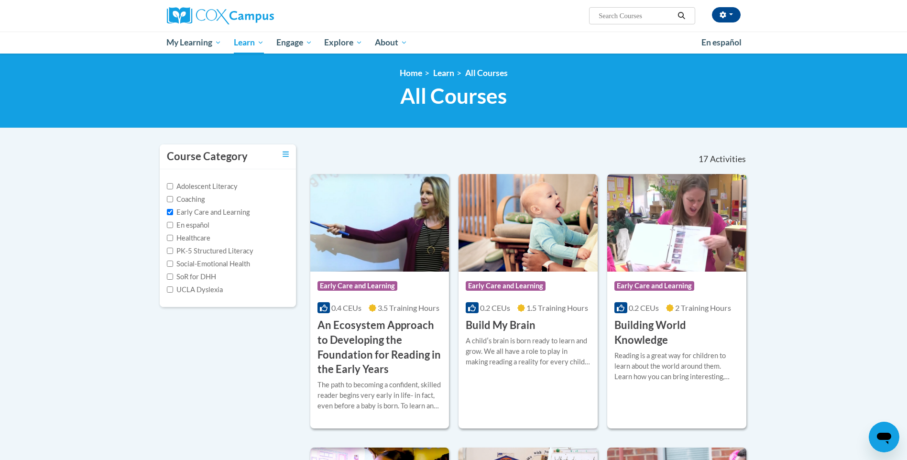
click at [208, 211] on label "Early Care and Learning" at bounding box center [208, 212] width 83 height 11
click at [173, 211] on input "Early Care and Learning" at bounding box center [170, 212] width 6 height 6
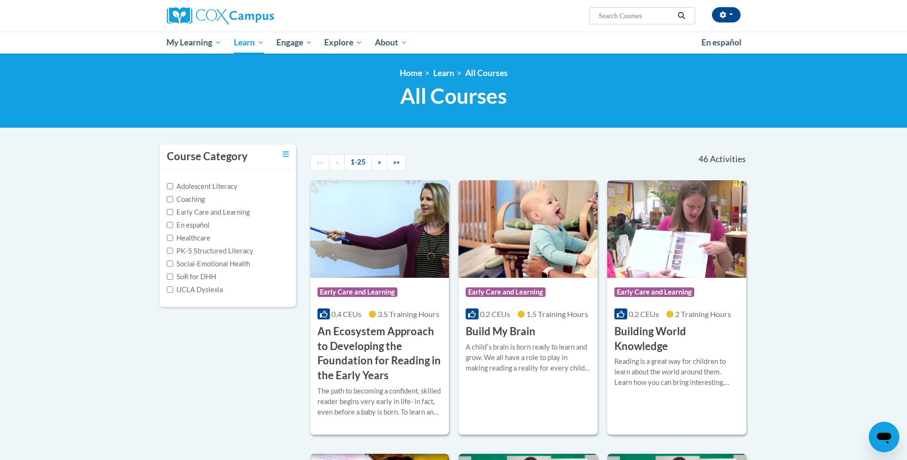
click at [208, 211] on label "Early Care and Learning" at bounding box center [208, 212] width 83 height 11
click at [173, 211] on input "Early Care and Learning" at bounding box center [170, 212] width 6 height 6
checkbox input "true"
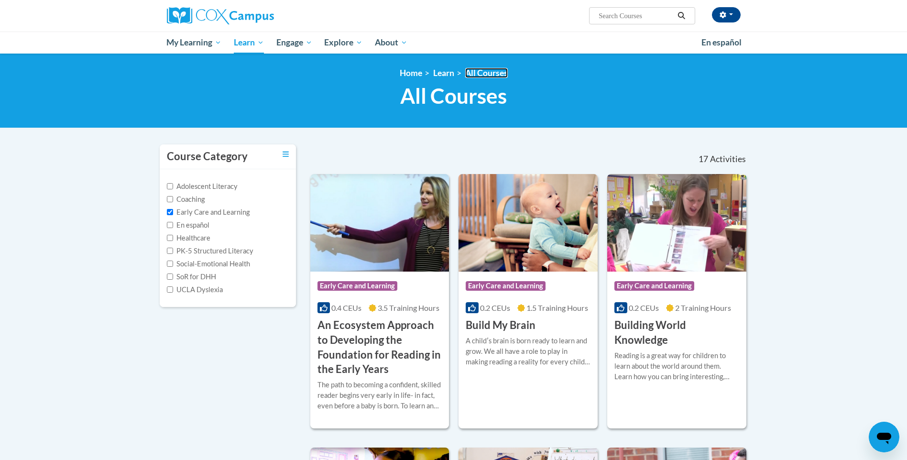
click at [484, 76] on link "All Courses" at bounding box center [486, 73] width 43 height 10
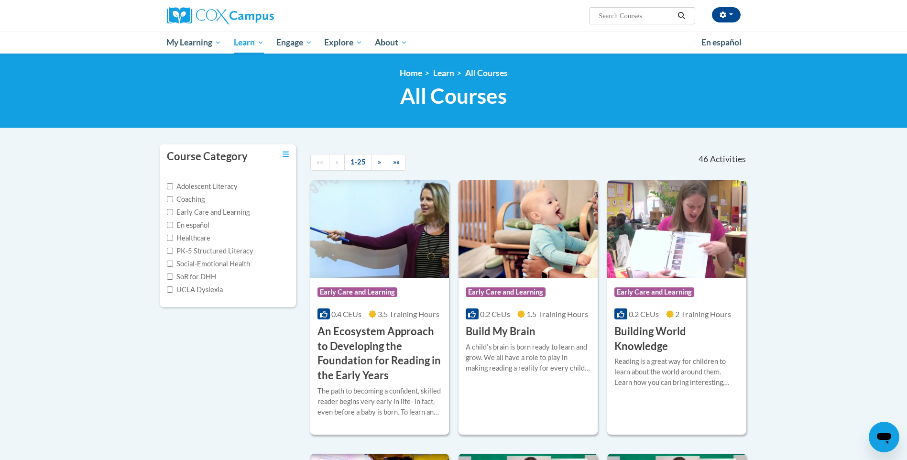
click at [629, 18] on input "Search..." at bounding box center [636, 15] width 77 height 11
type input "discipline"
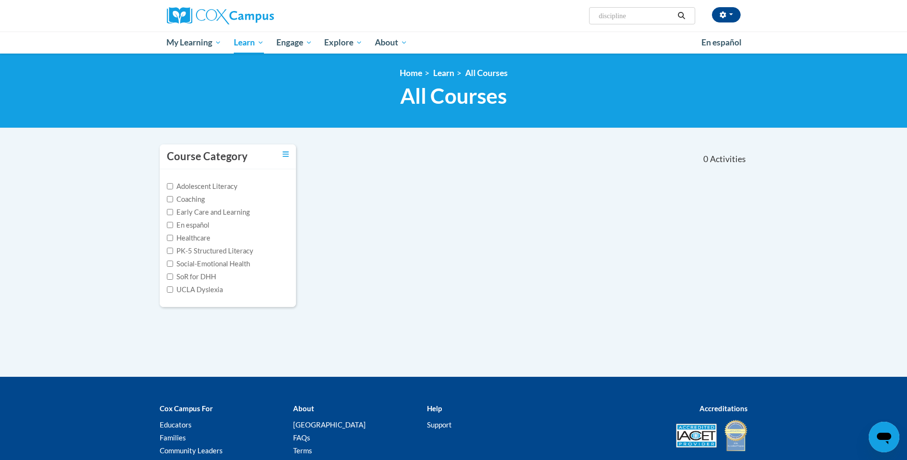
click at [629, 18] on input "discipline" at bounding box center [636, 15] width 77 height 11
type input "d"
type input "developmental domains"
click at [646, 12] on input "developmental domains" at bounding box center [636, 15] width 77 height 11
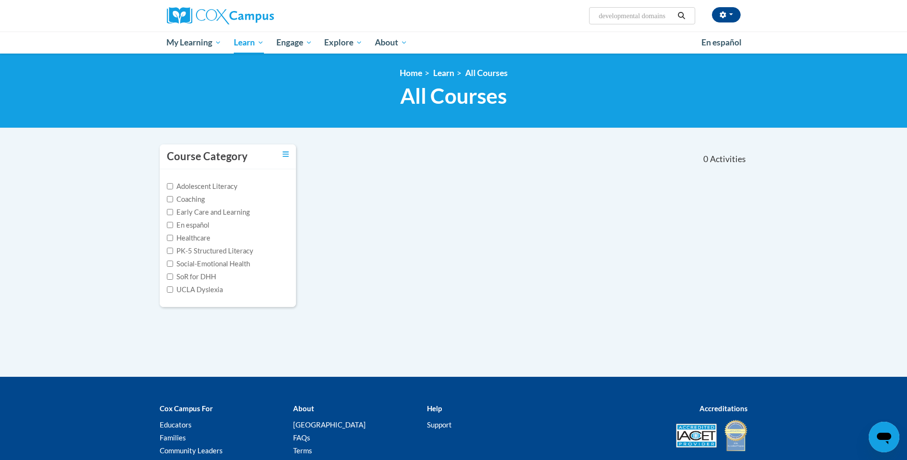
drag, startPoint x: 673, startPoint y: 16, endPoint x: 597, endPoint y: 25, distance: 76.1
click at [597, 25] on div "Kiersten Lake (Eastern Daylight Time GMT-0400 ) My Profile Inbox My Transcripts…" at bounding box center [454, 16] width 603 height 32
click at [202, 214] on label "Early Care and Learning" at bounding box center [208, 212] width 83 height 11
click at [173, 214] on input "Early Care and Learning" at bounding box center [170, 212] width 6 height 6
checkbox input "true"
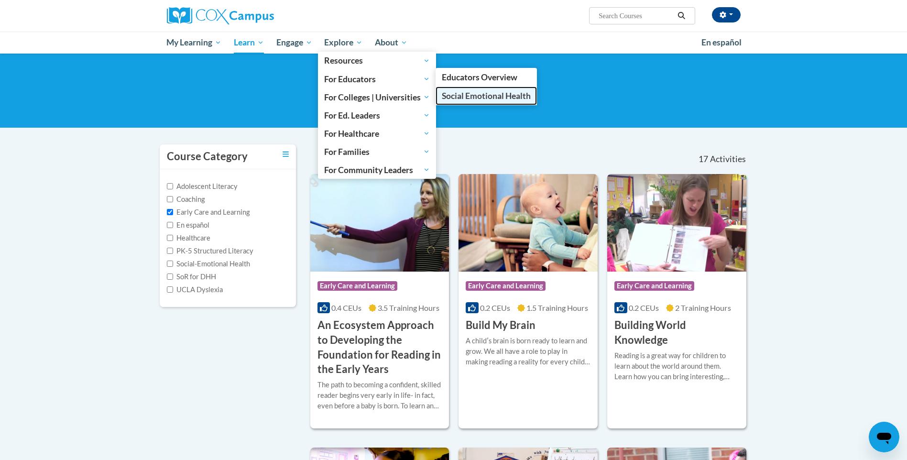
click at [462, 99] on span "Social Emotional Health" at bounding box center [486, 96] width 89 height 10
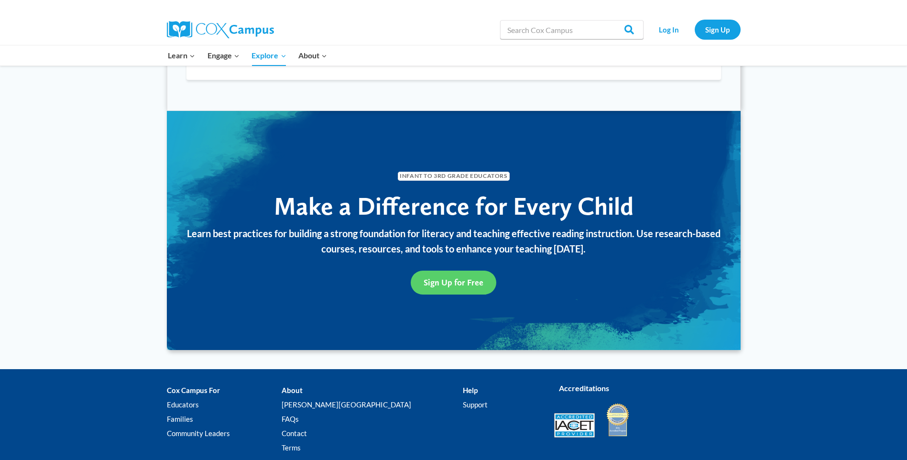
scroll to position [1077, 0]
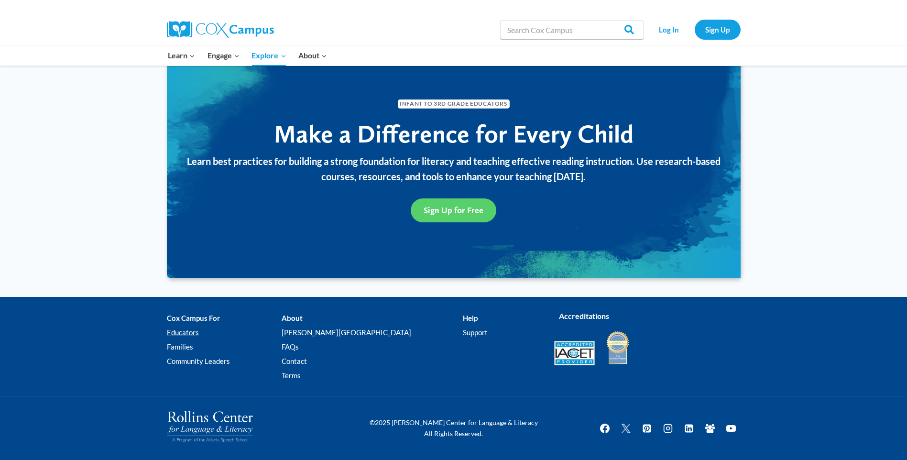
click at [176, 335] on link "Educators" at bounding box center [224, 333] width 115 height 14
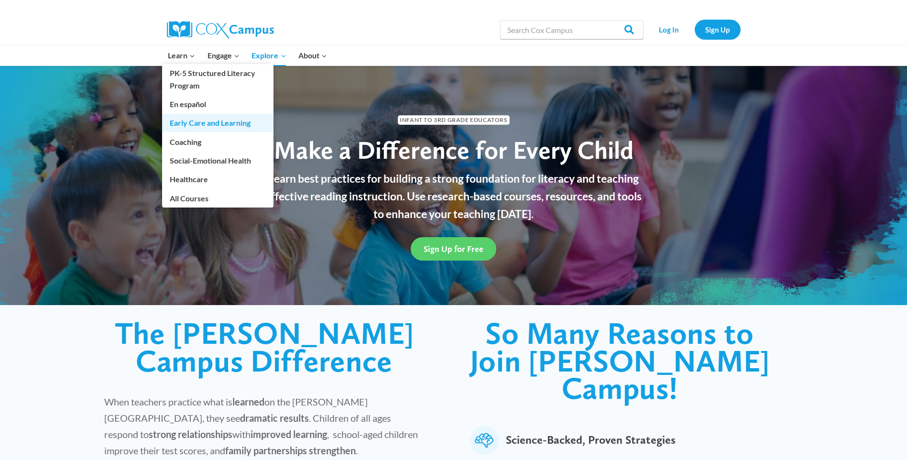
click at [231, 120] on link "Early Care and Learning" at bounding box center [217, 123] width 111 height 18
